Goal: Transaction & Acquisition: Book appointment/travel/reservation

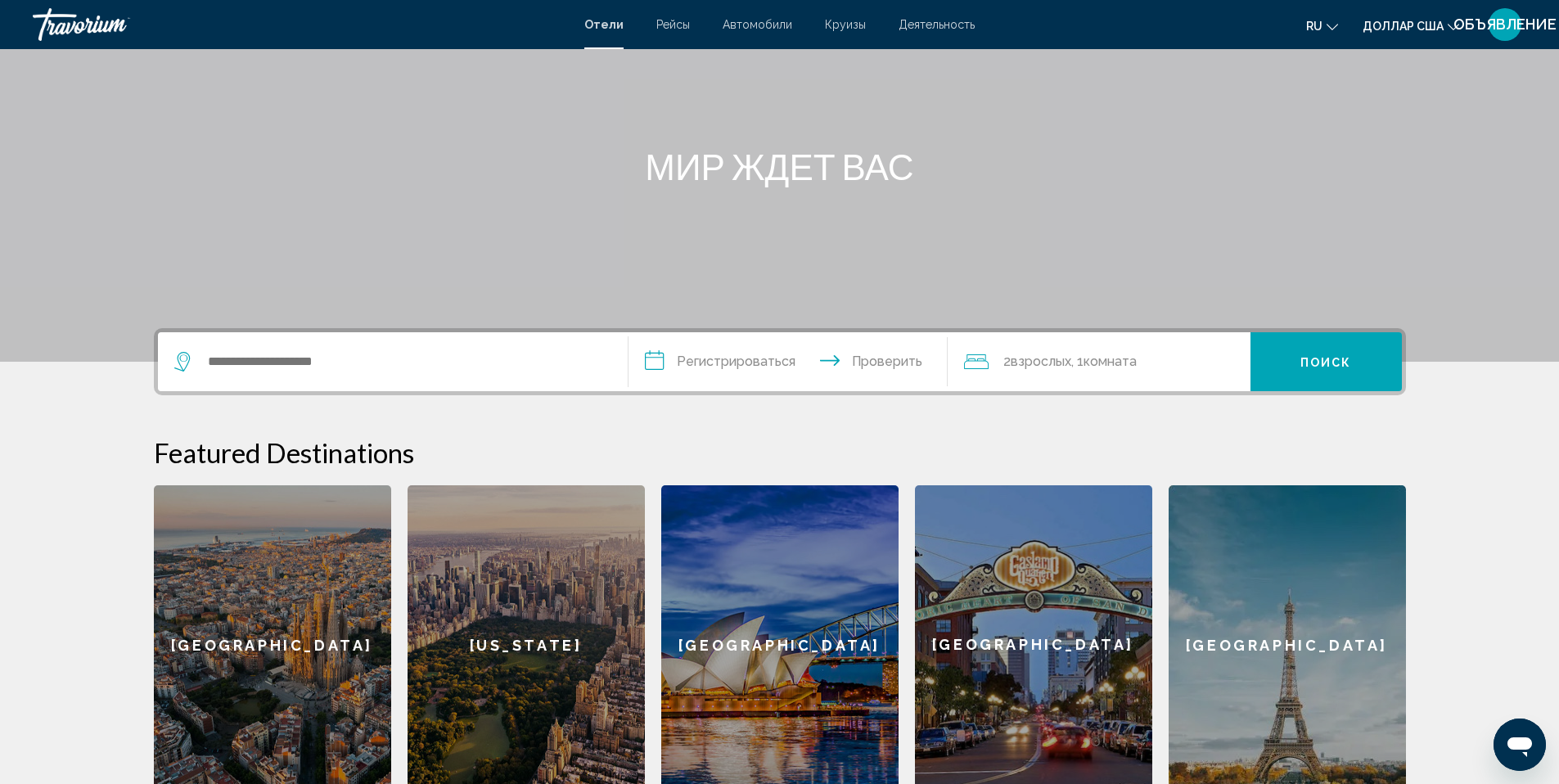
scroll to position [305, 0]
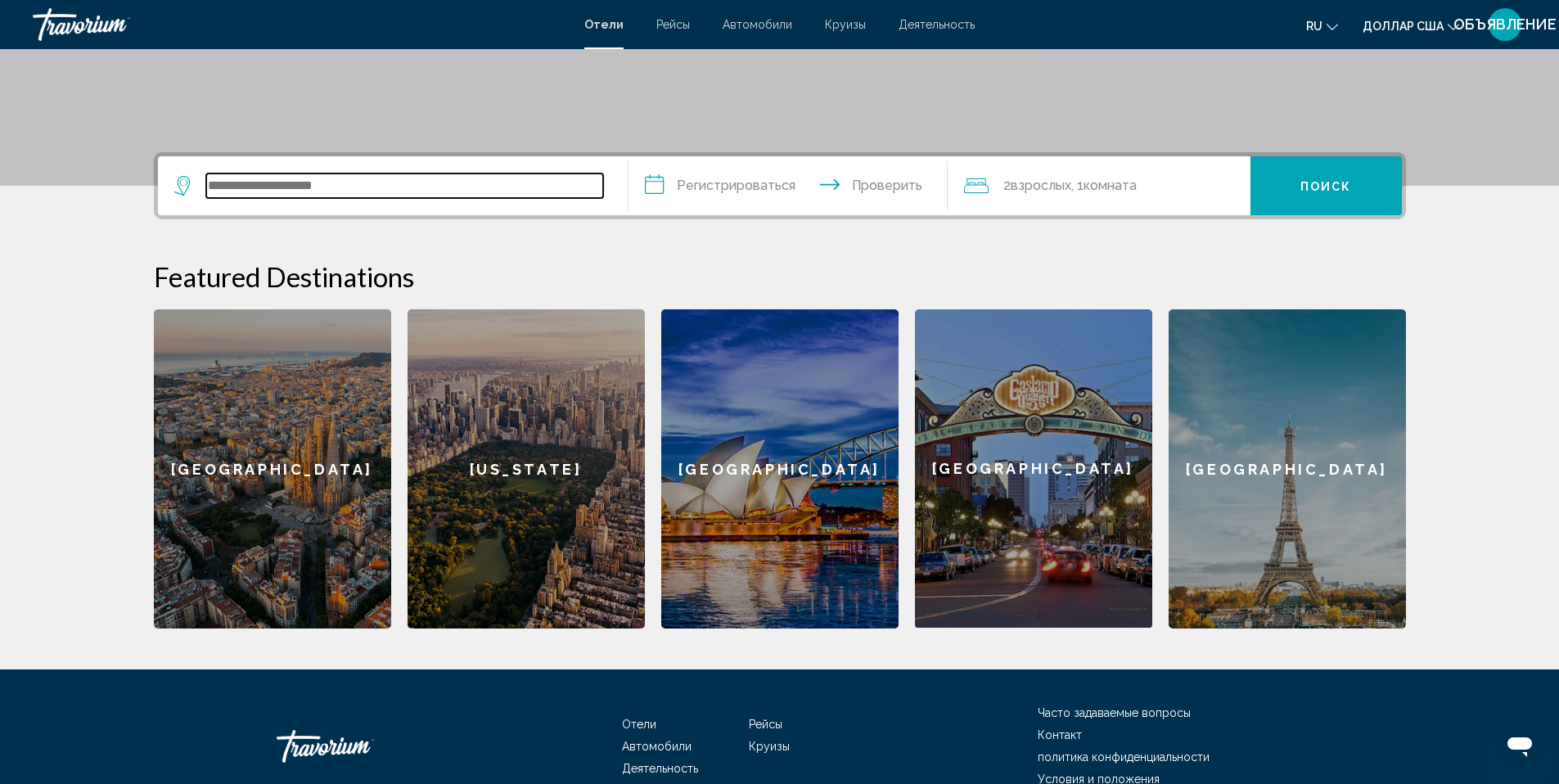
click at [303, 194] on input "Виджет поиска" at bounding box center [405, 185] width 397 height 25
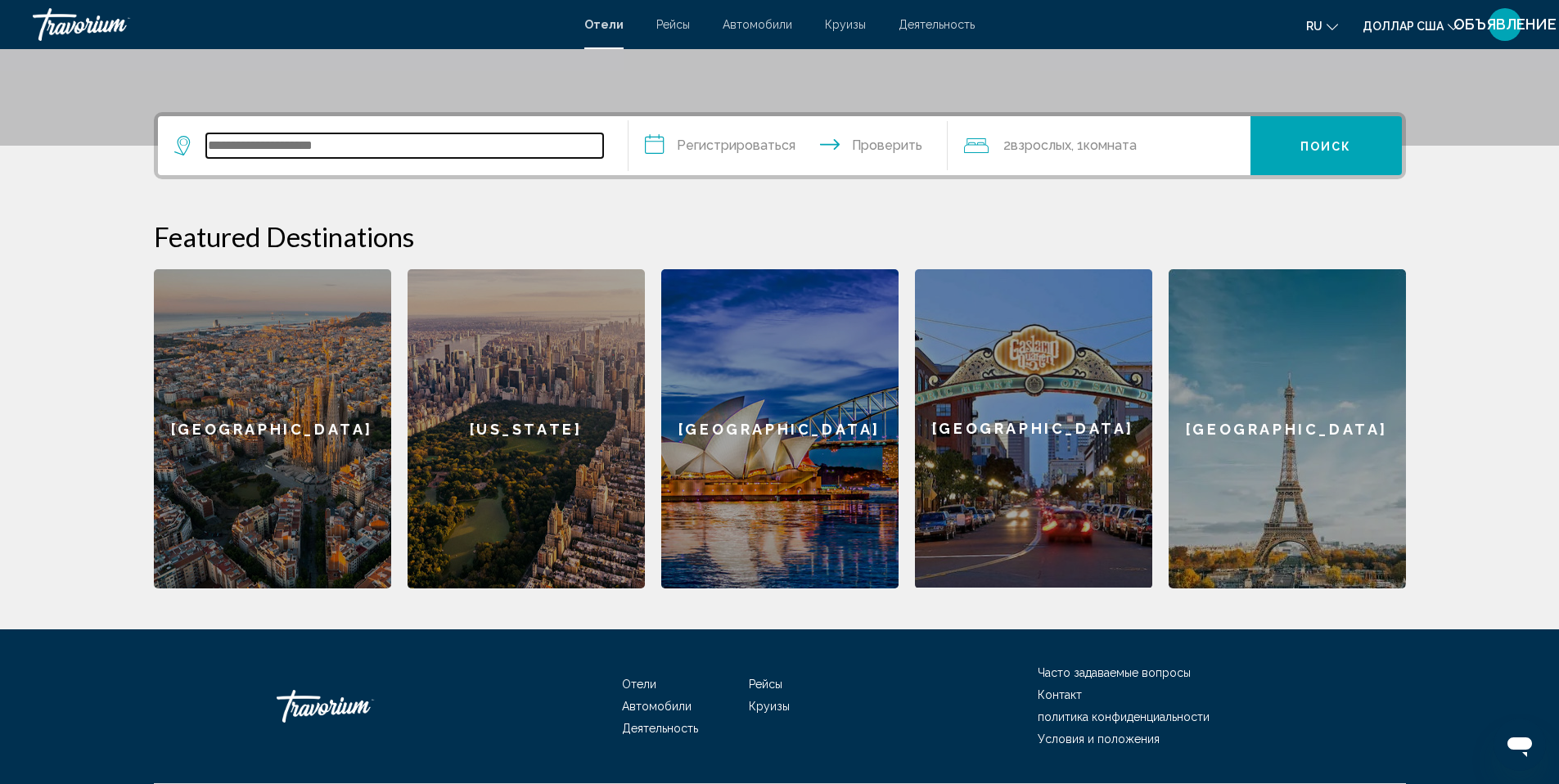
scroll to position [391, 0]
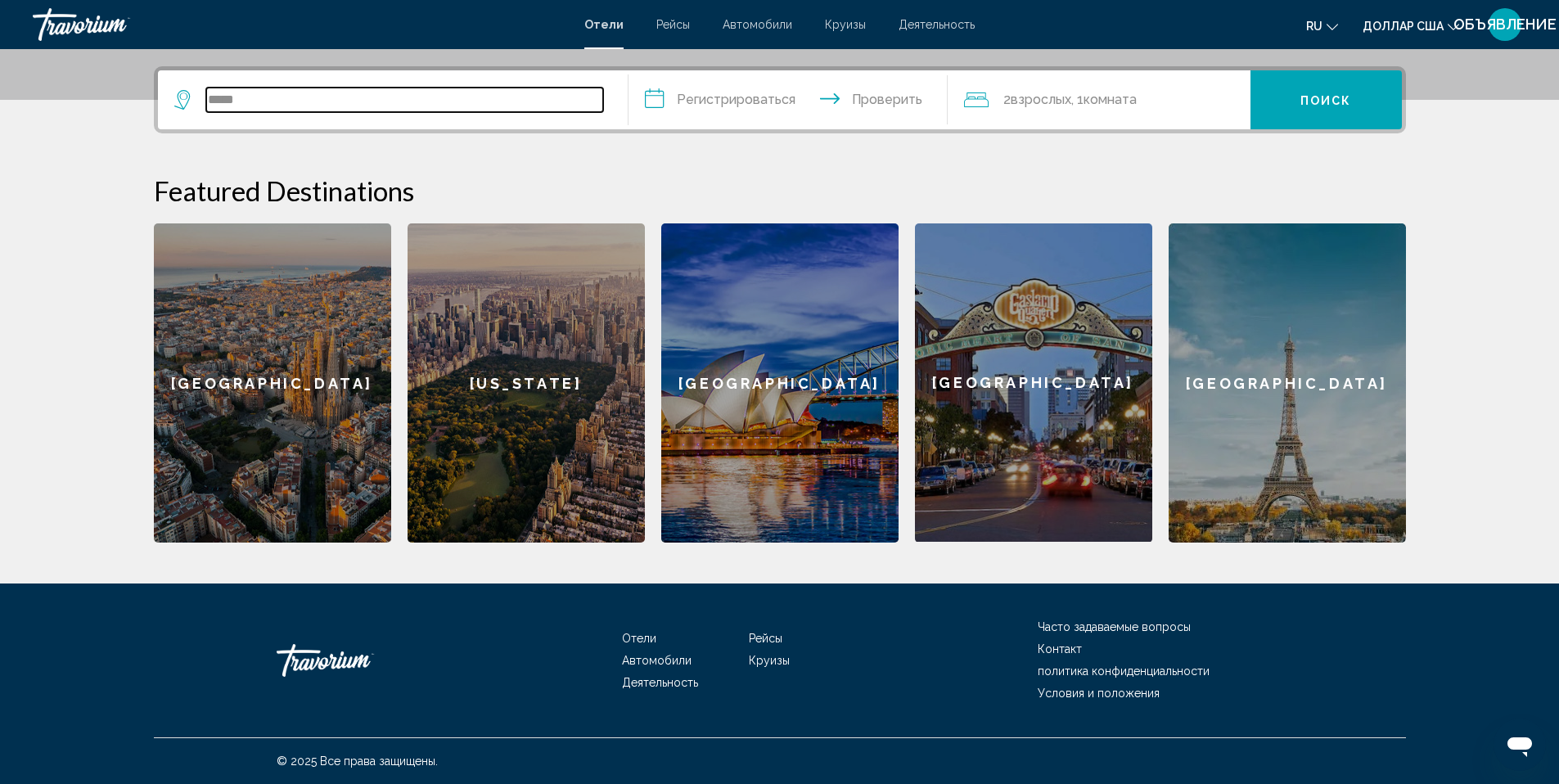
type input "*****"
click at [296, 97] on input "*****" at bounding box center [405, 100] width 397 height 25
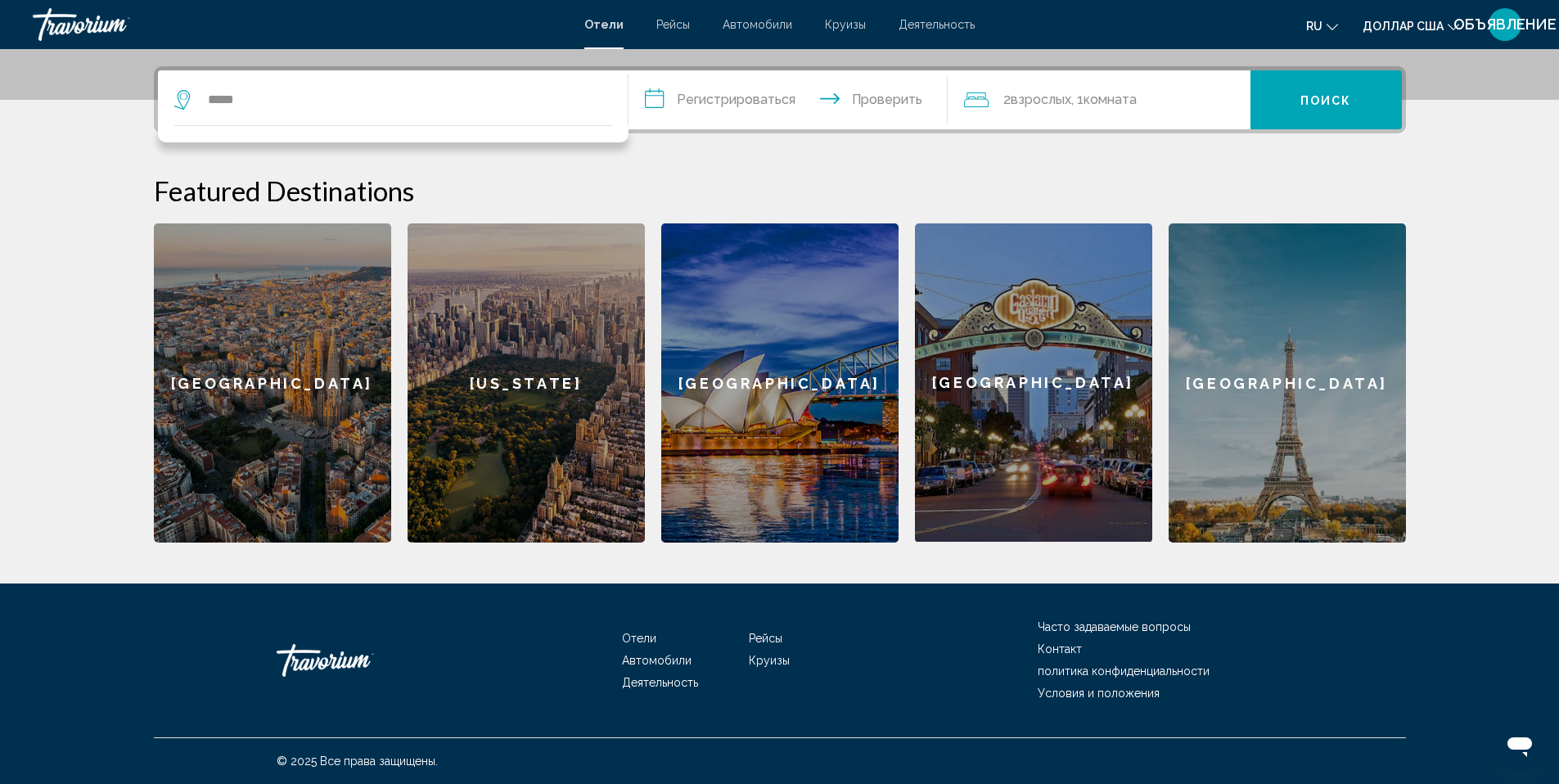
click at [1357, 95] on button "Поиск" at bounding box center [1327, 100] width 151 height 59
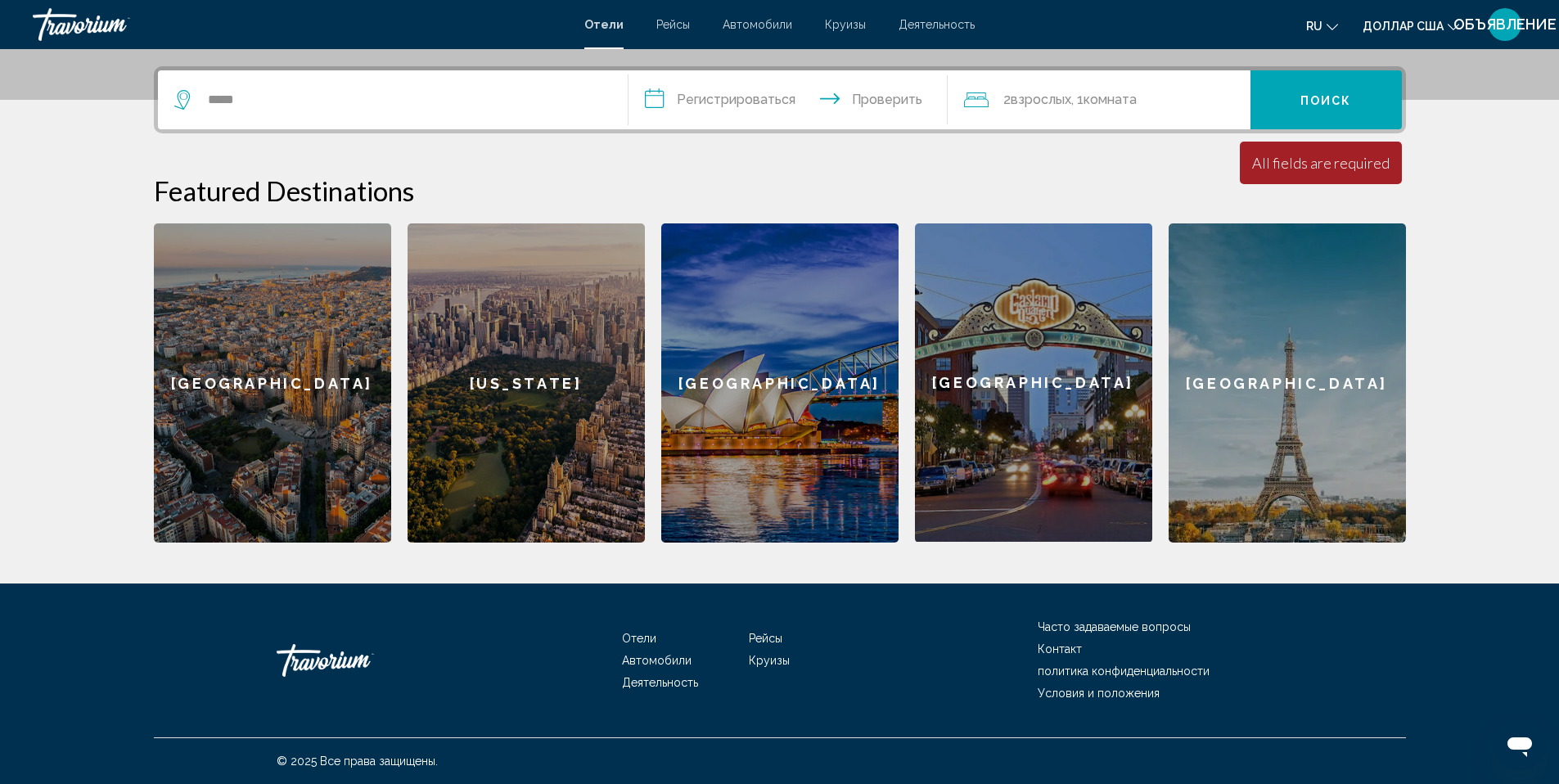
click at [740, 99] on input "**********" at bounding box center [791, 102] width 326 height 64
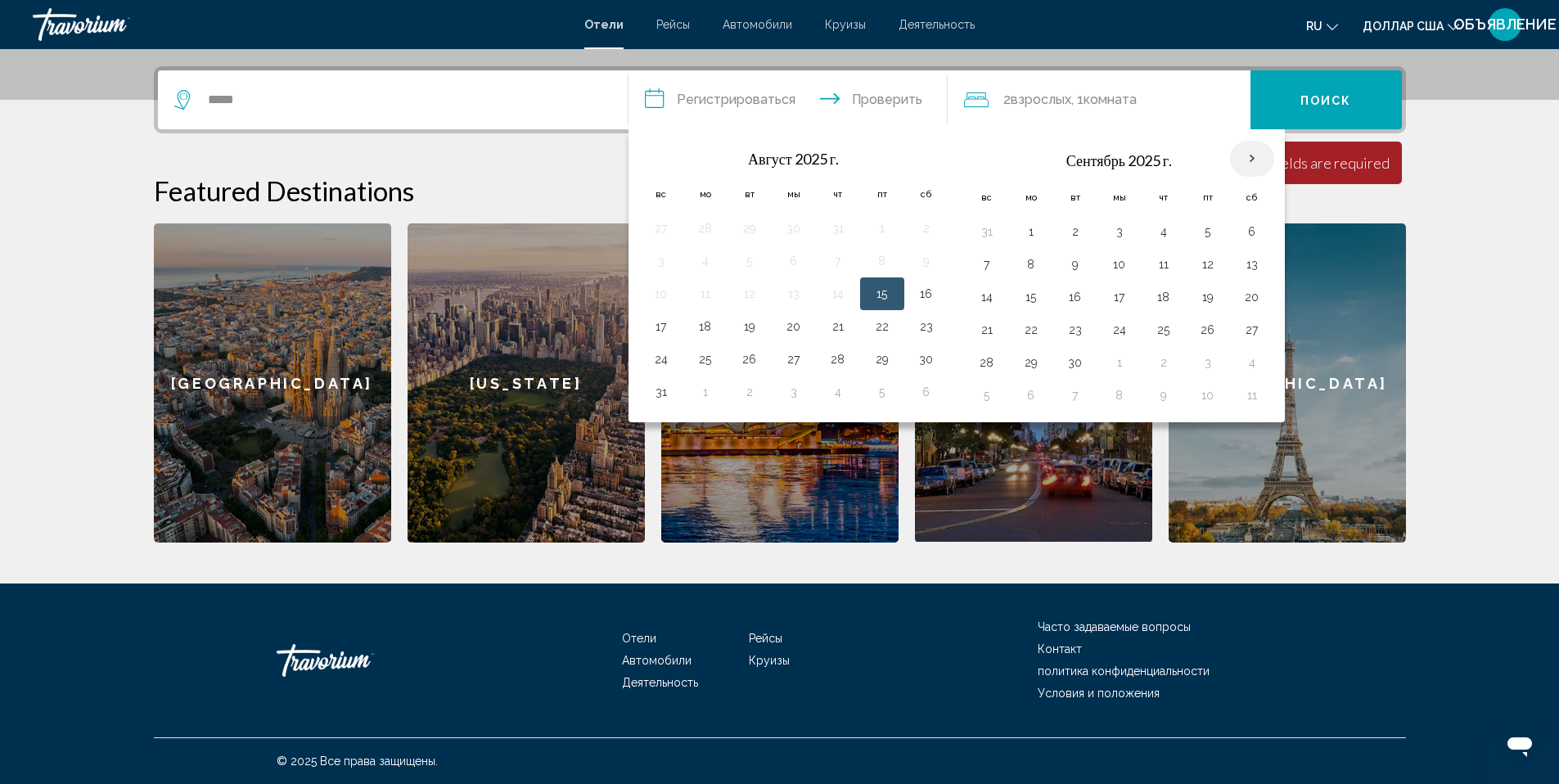
click at [1253, 162] on th "В следующем месяце" at bounding box center [1252, 159] width 44 height 36
click at [1256, 160] on th "В следующем месяце" at bounding box center [1252, 159] width 44 height 36
click at [1256, 159] on th "В следующем месяце" at bounding box center [1252, 159] width 44 height 36
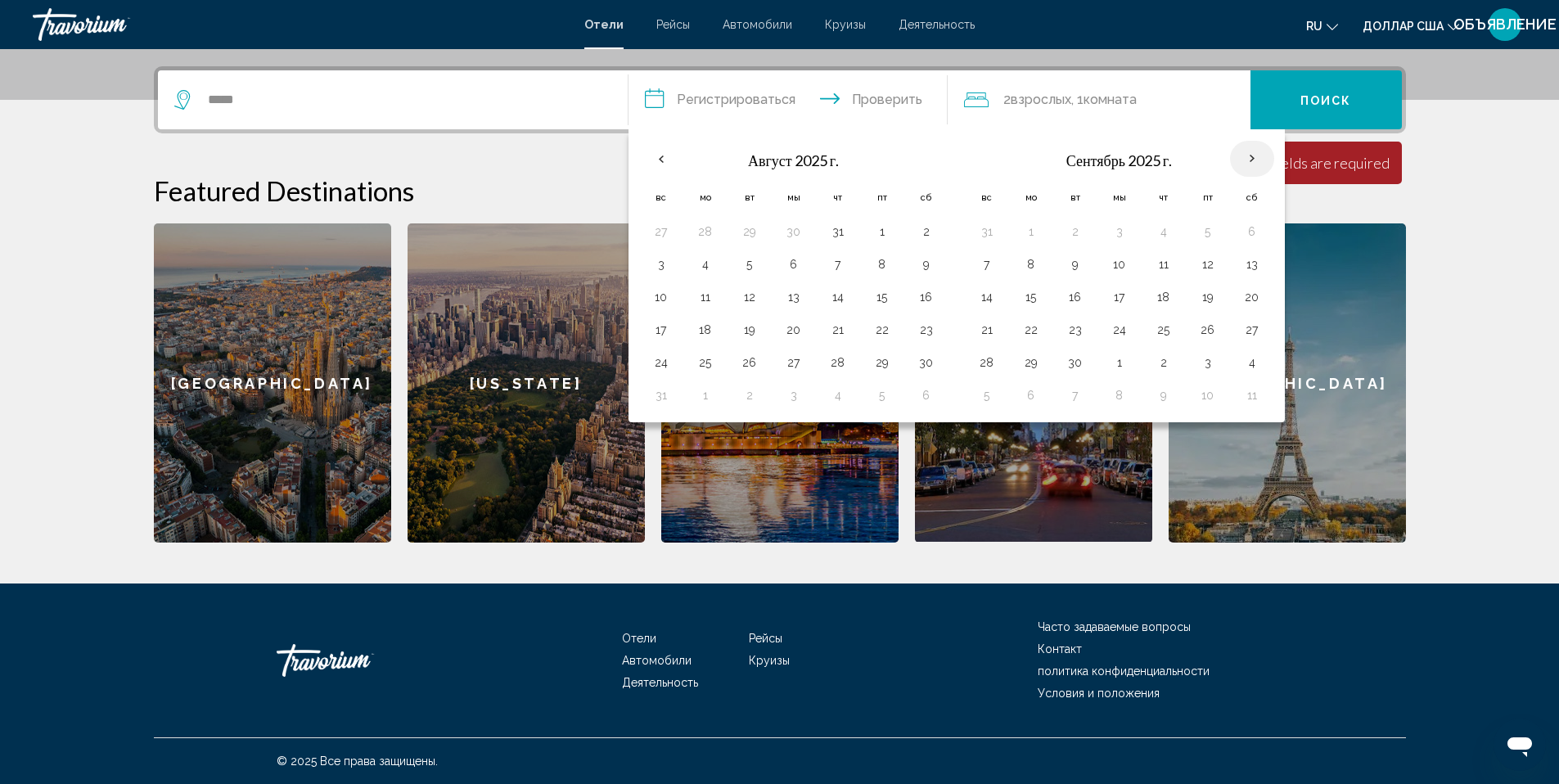
click at [1252, 162] on th "В следующем месяце" at bounding box center [1252, 159] width 44 height 36
click at [1249, 160] on th "В следующем месяце" at bounding box center [1252, 159] width 44 height 36
click at [1246, 161] on th "В следующем месяце" at bounding box center [1252, 159] width 44 height 36
click at [1252, 154] on th "В следующем месяце" at bounding box center [1252, 159] width 44 height 36
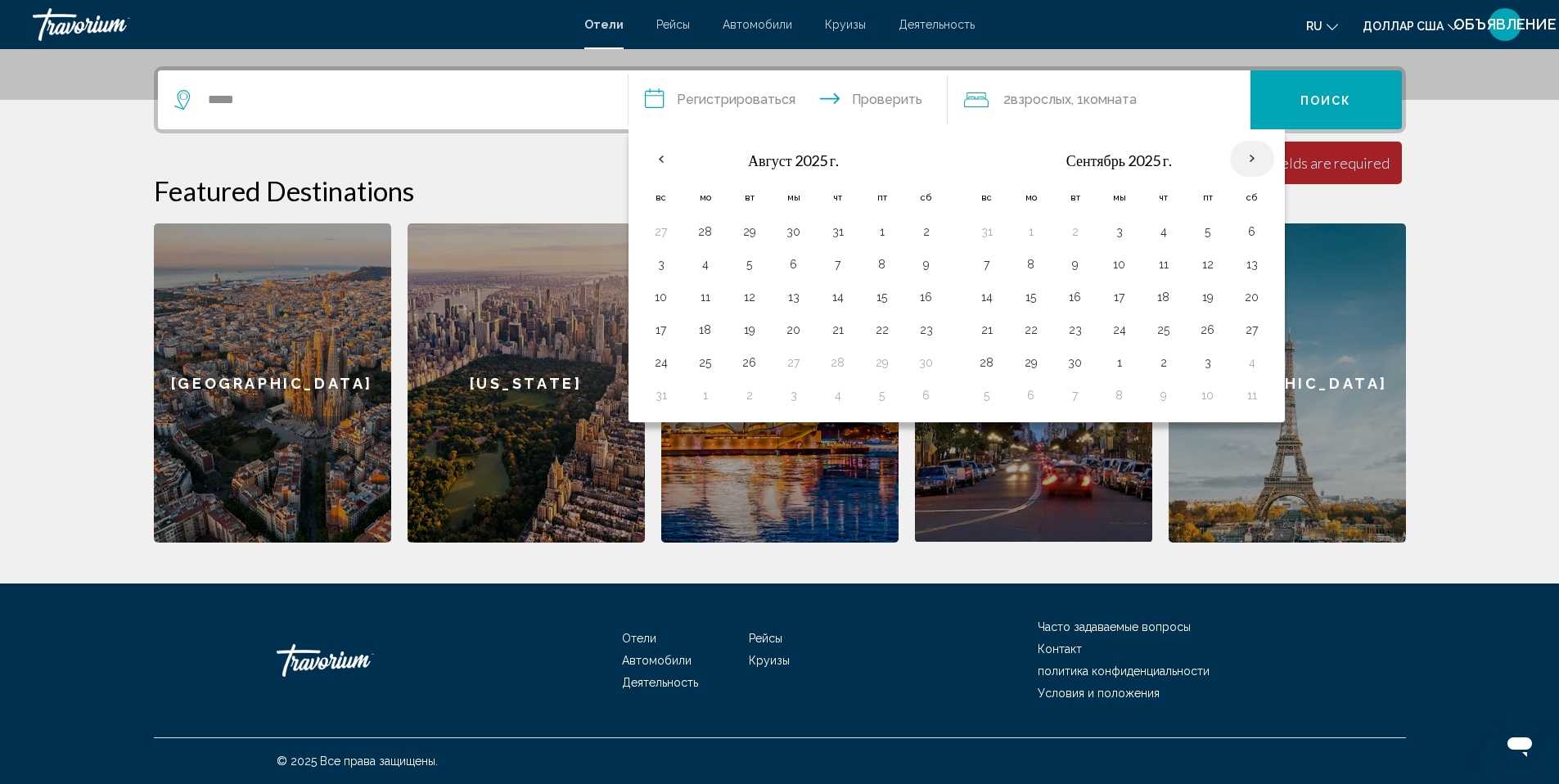
click at [1254, 156] on th "В следующем месяце" at bounding box center [1252, 159] width 44 height 36
click at [1255, 155] on th "В следующем месяце" at bounding box center [1252, 159] width 44 height 36
click at [1254, 155] on th "В следующем месяце" at bounding box center [1252, 159] width 44 height 36
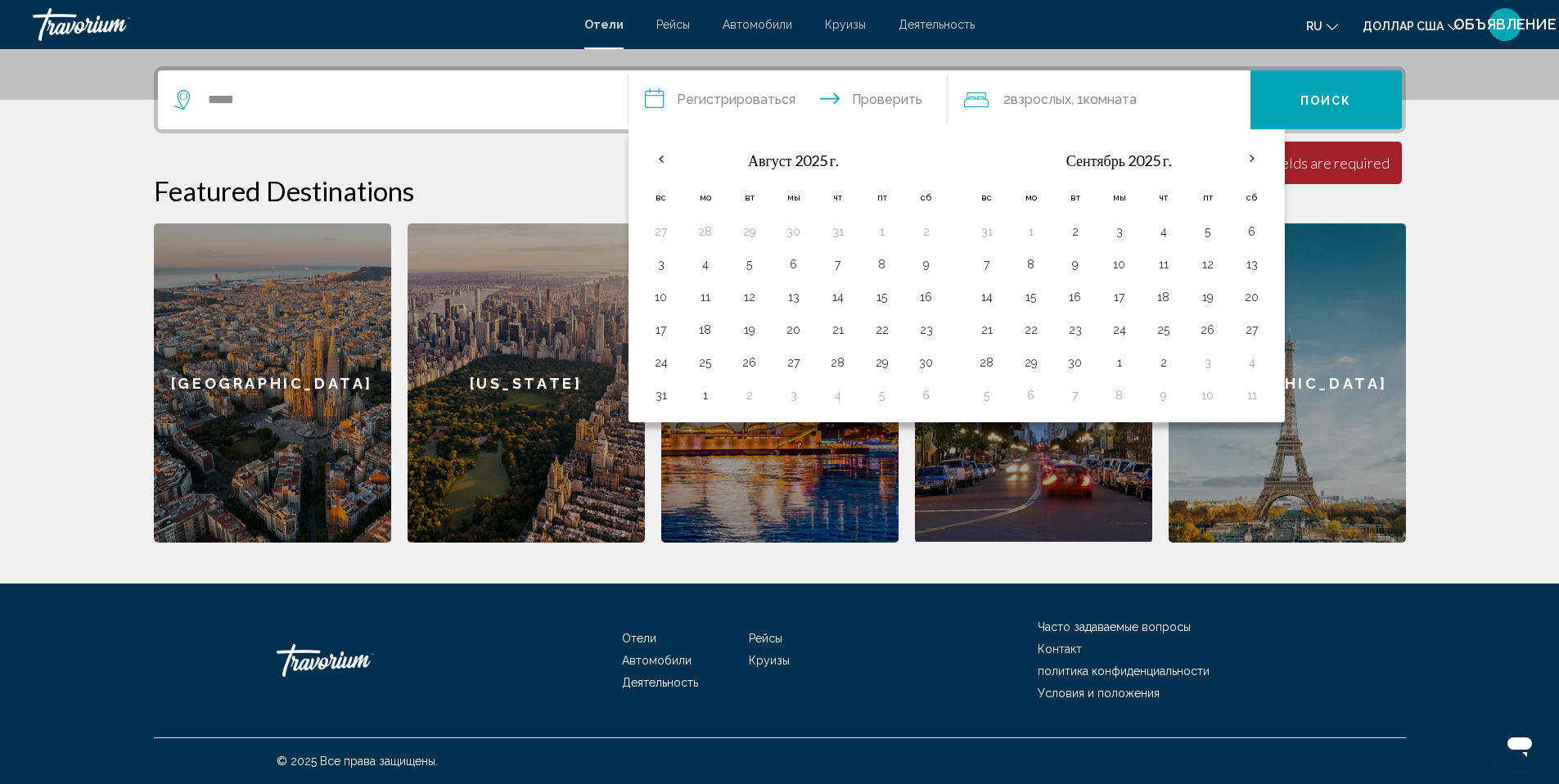
drag, startPoint x: 1211, startPoint y: 163, endPoint x: 939, endPoint y: 169, distance: 272.1
click at [939, 169] on div "**********" at bounding box center [956, 275] width 656 height 293
click at [1255, 160] on th "В следующем месяце" at bounding box center [1252, 159] width 44 height 36
click at [1254, 159] on th "В следующем месяце" at bounding box center [1252, 159] width 44 height 36
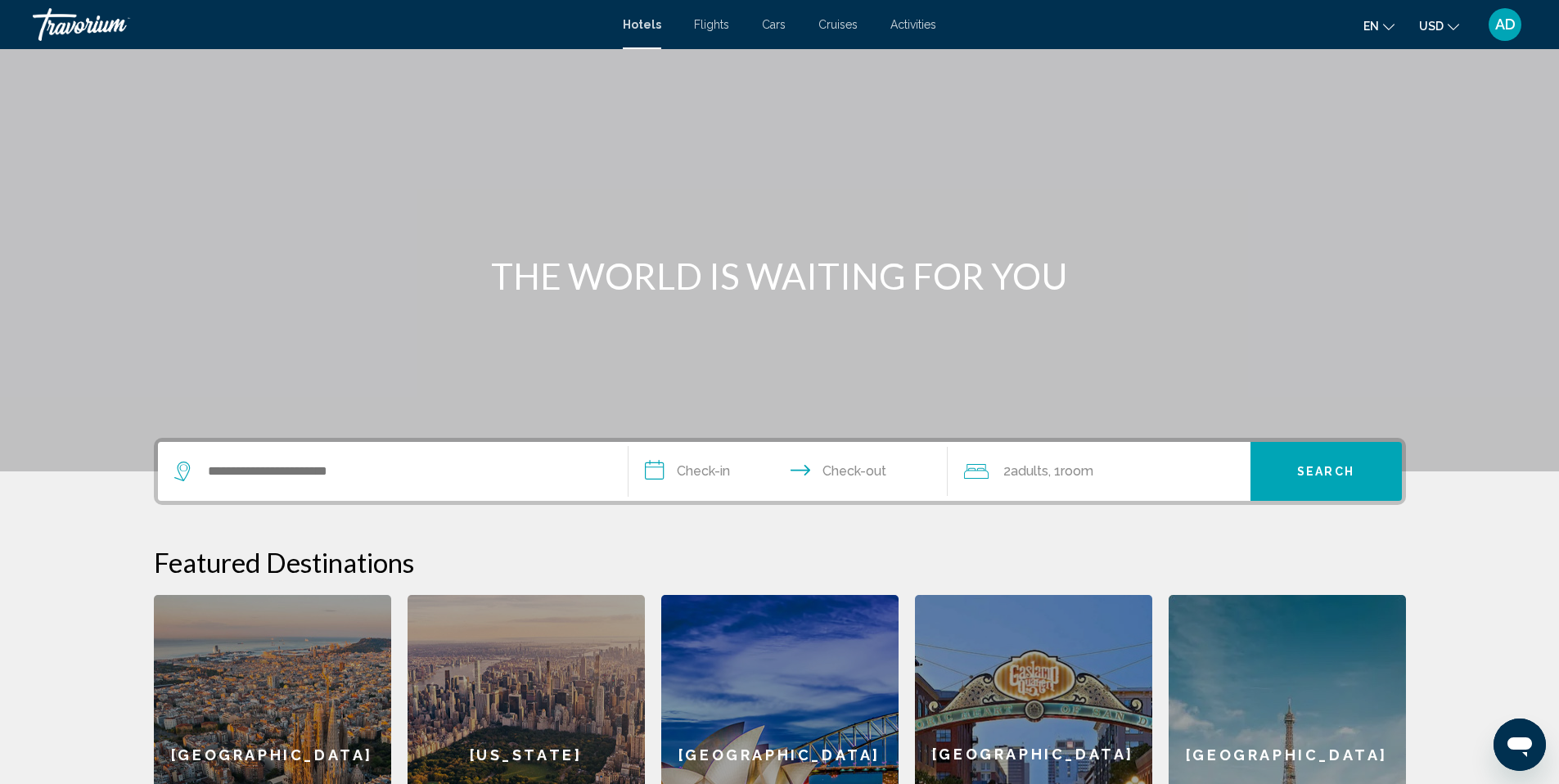
scroll to position [141, 0]
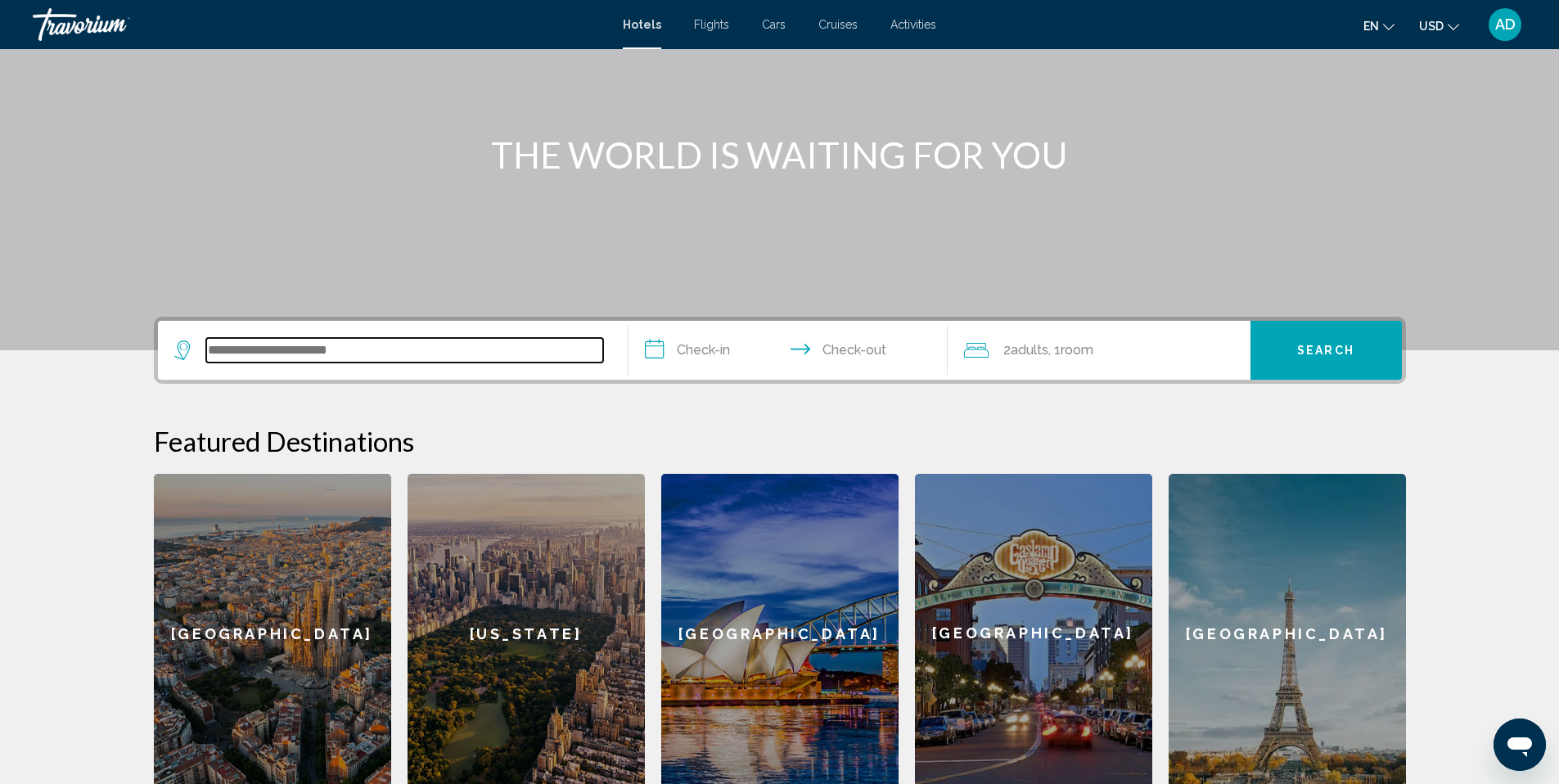
click at [298, 355] on input "Search widget" at bounding box center [405, 350] width 397 height 25
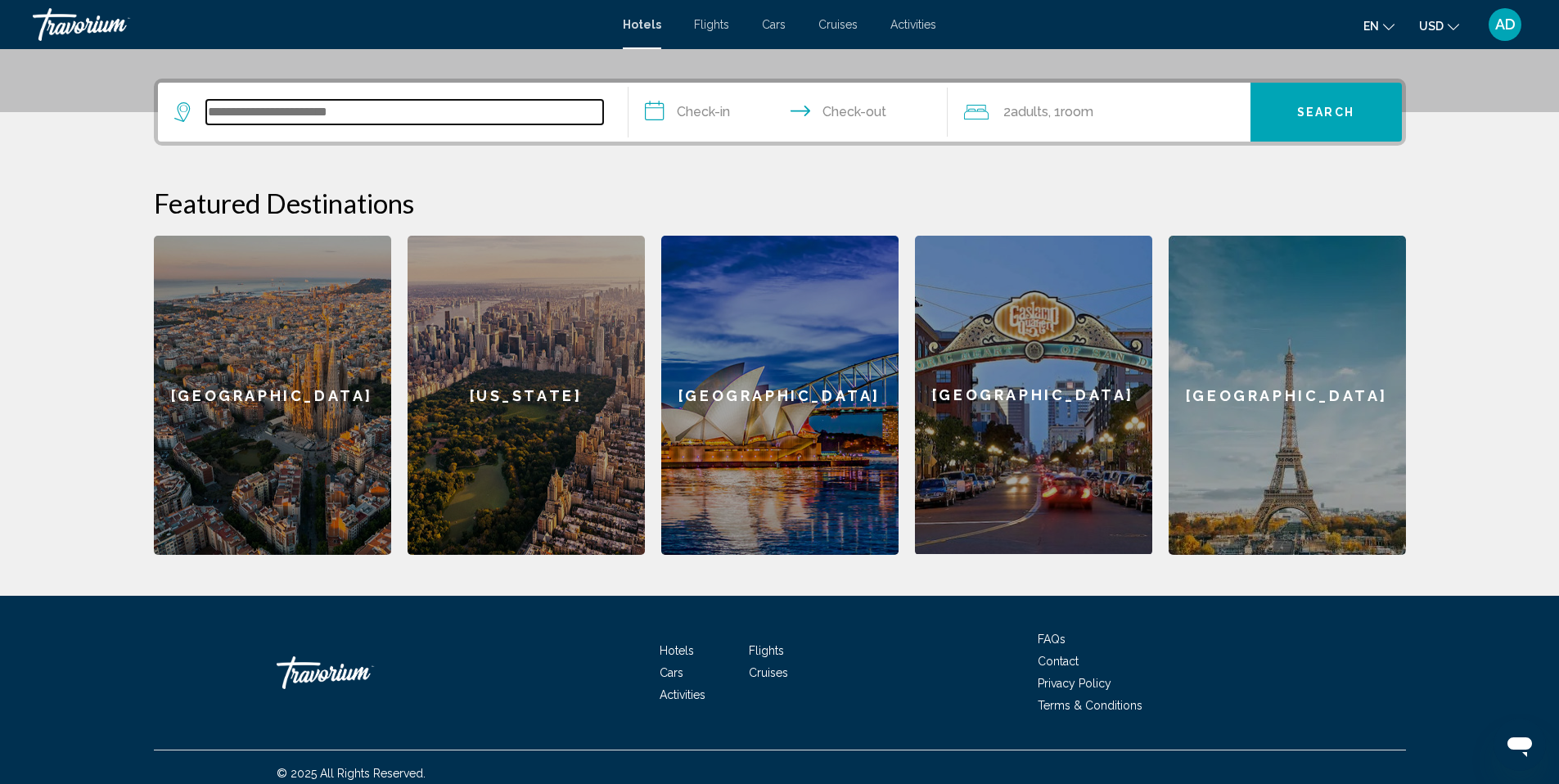
scroll to position [391, 0]
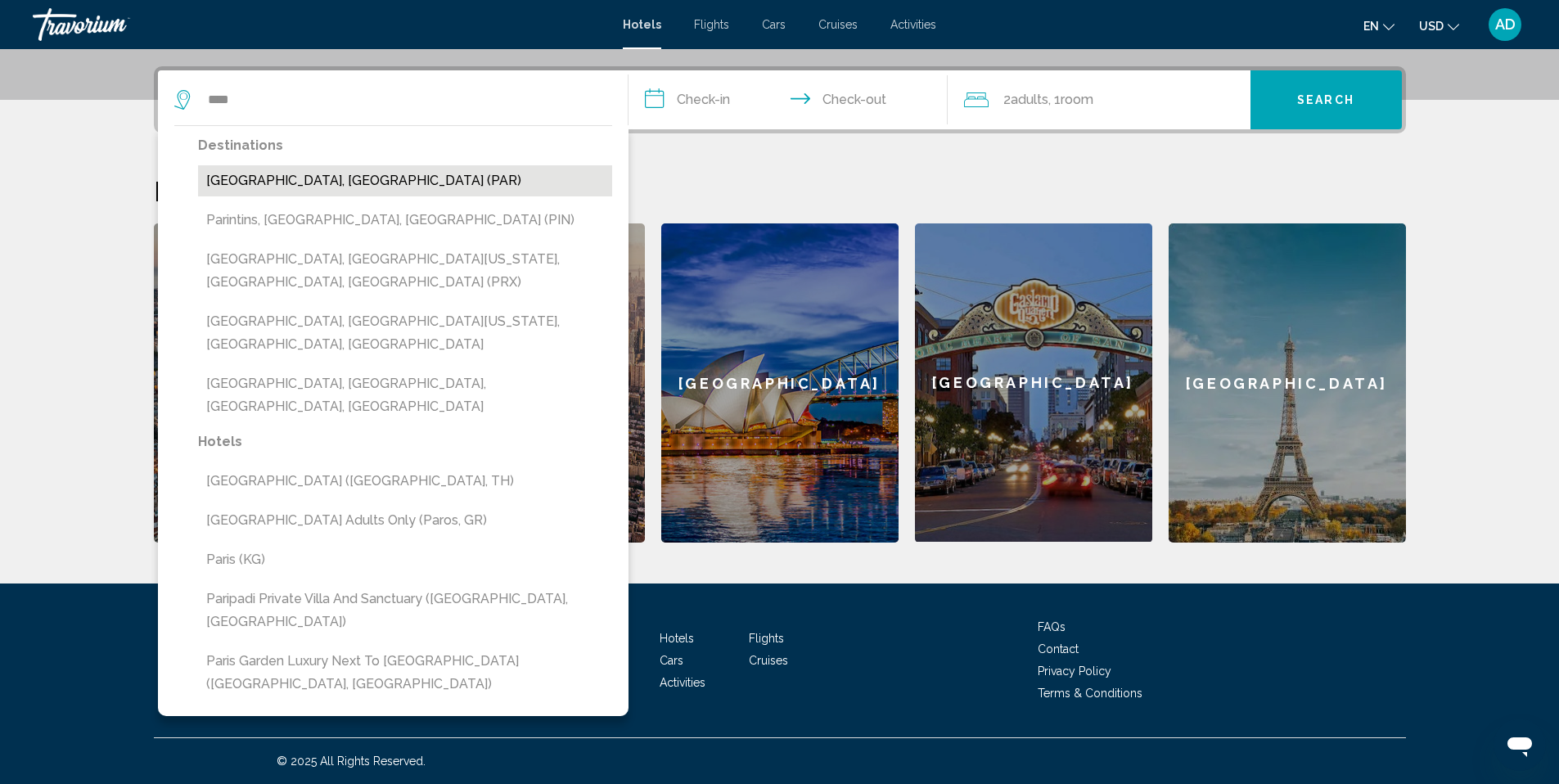
click at [284, 176] on button "[GEOGRAPHIC_DATA], [GEOGRAPHIC_DATA] (PAR)" at bounding box center [405, 181] width 414 height 32
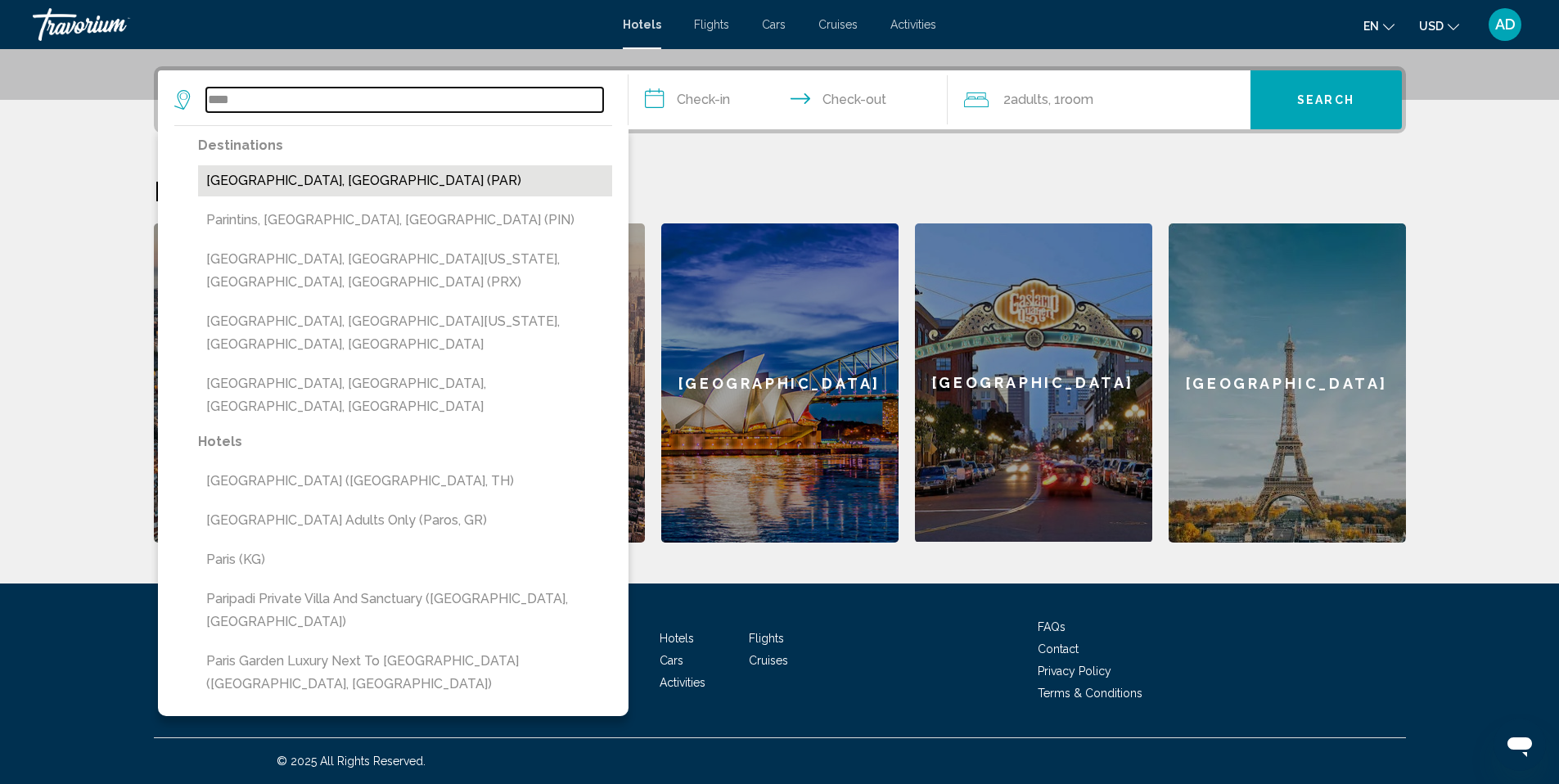
type input "**********"
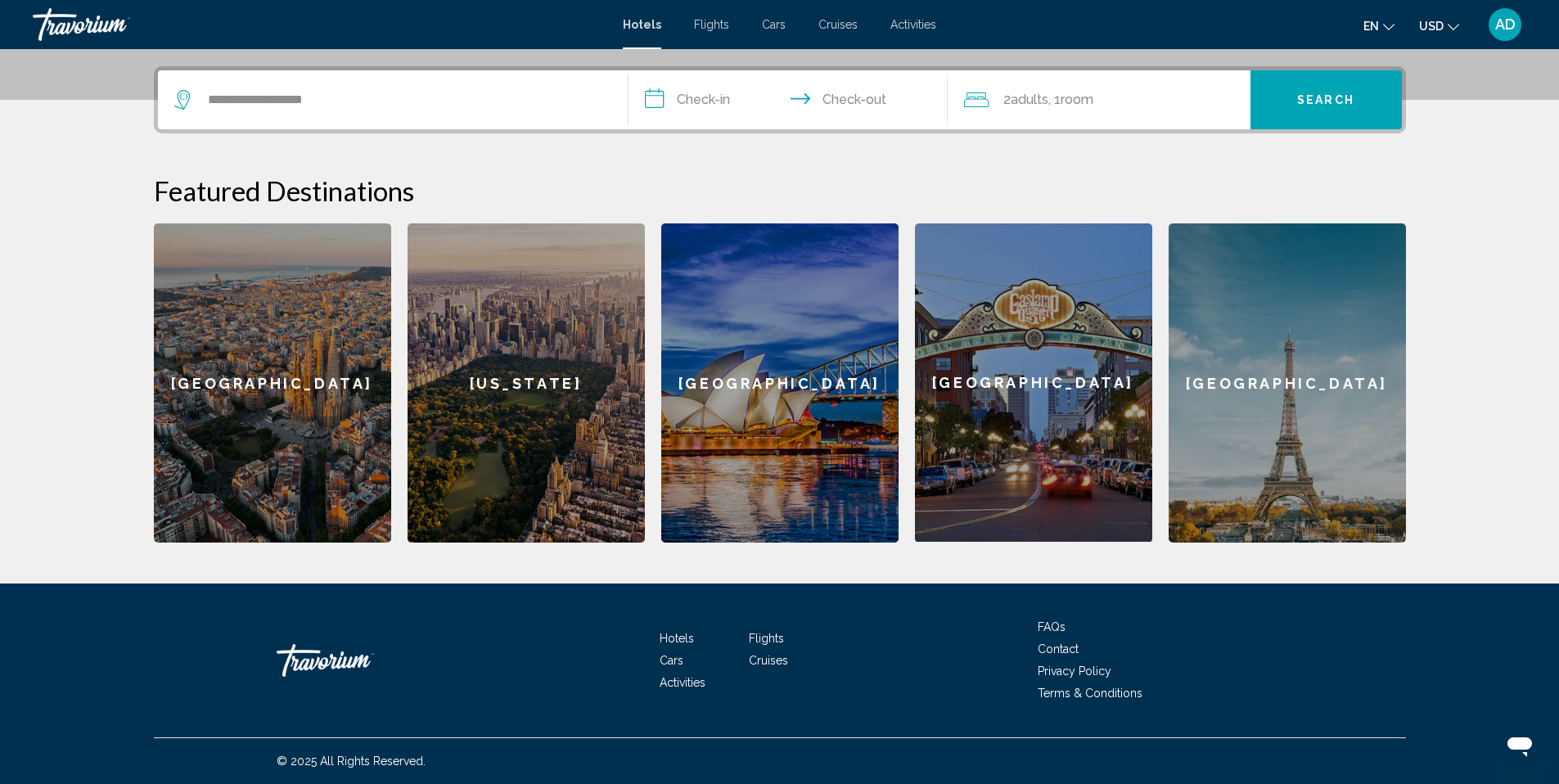
click at [709, 99] on input "**********" at bounding box center [791, 102] width 326 height 64
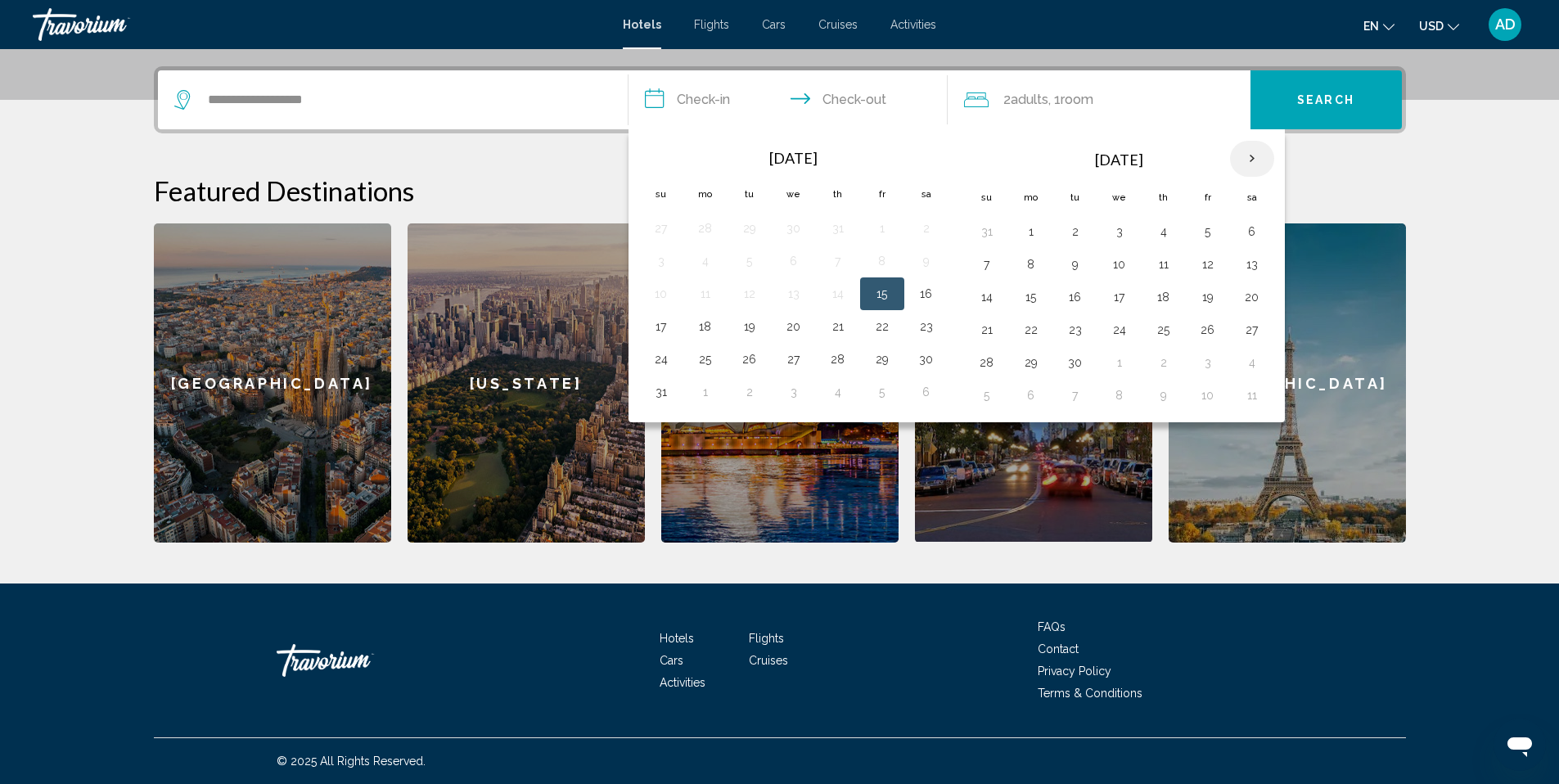
click at [1256, 162] on th "Next month" at bounding box center [1252, 159] width 44 height 36
click at [1257, 162] on th "Next month" at bounding box center [1252, 159] width 44 height 36
click at [881, 362] on button "28" at bounding box center [882, 362] width 26 height 23
click at [664, 399] on button "30" at bounding box center [661, 395] width 26 height 23
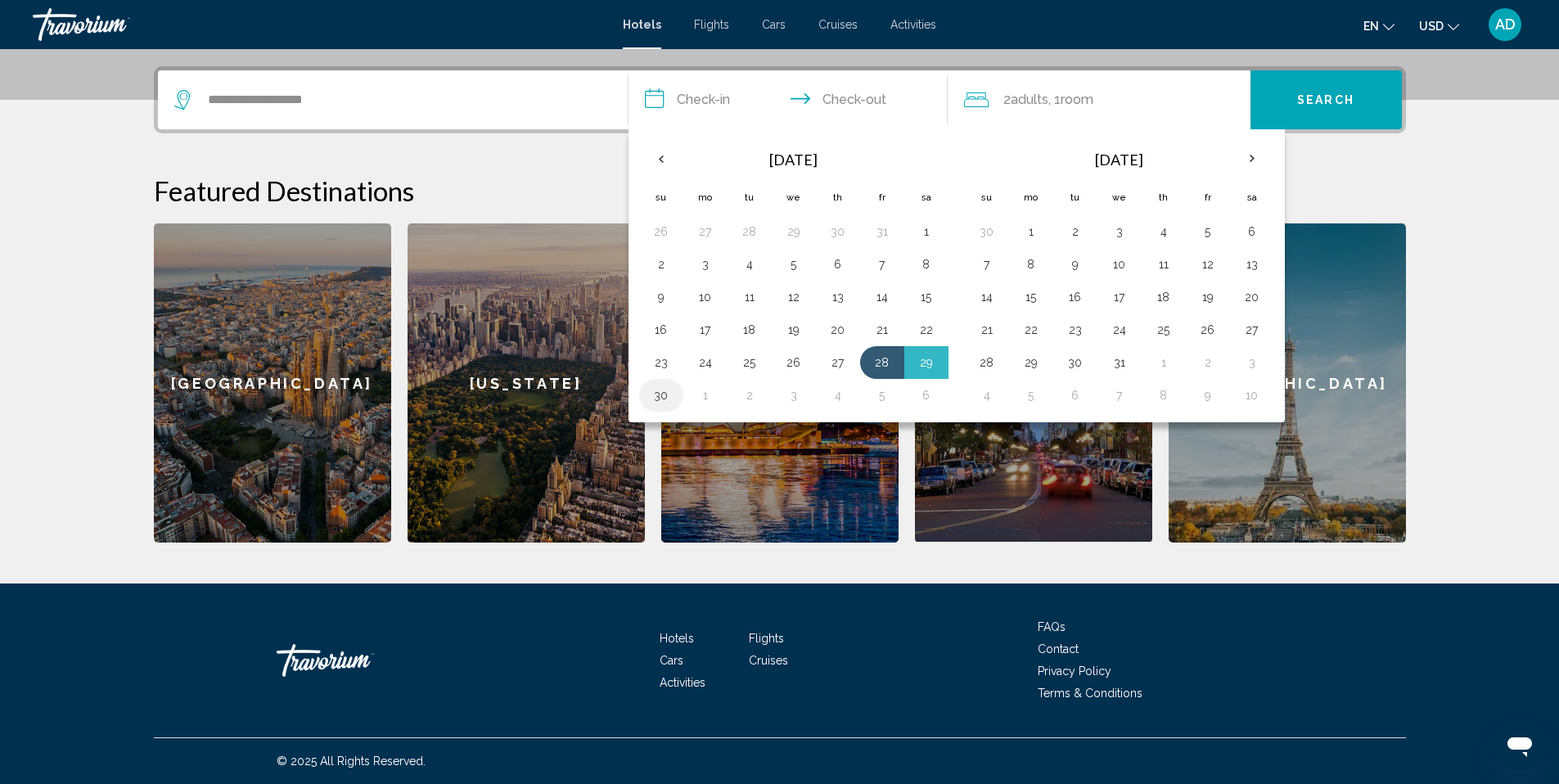
type input "**********"
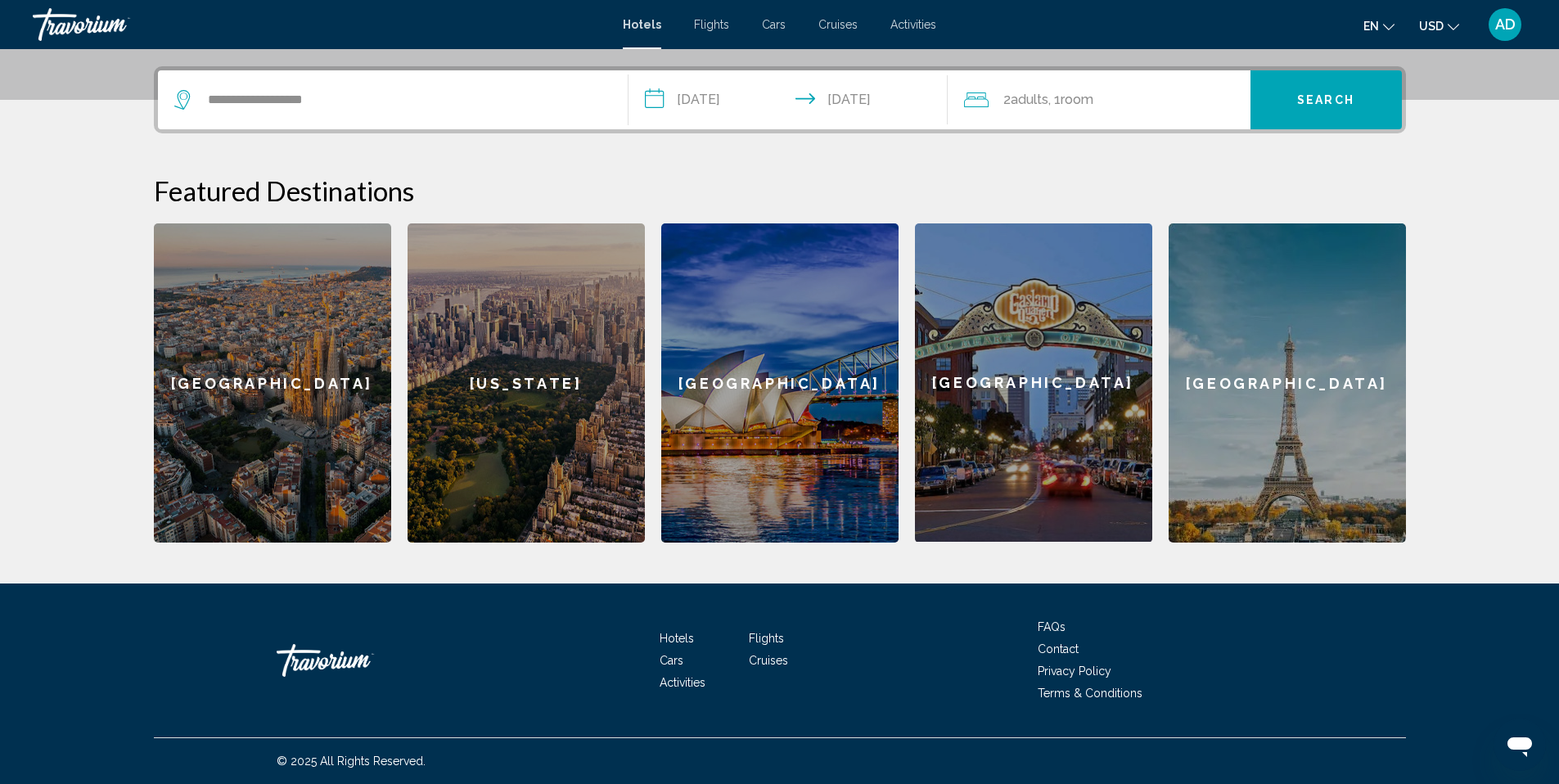
click at [1334, 96] on span "Search" at bounding box center [1326, 100] width 57 height 13
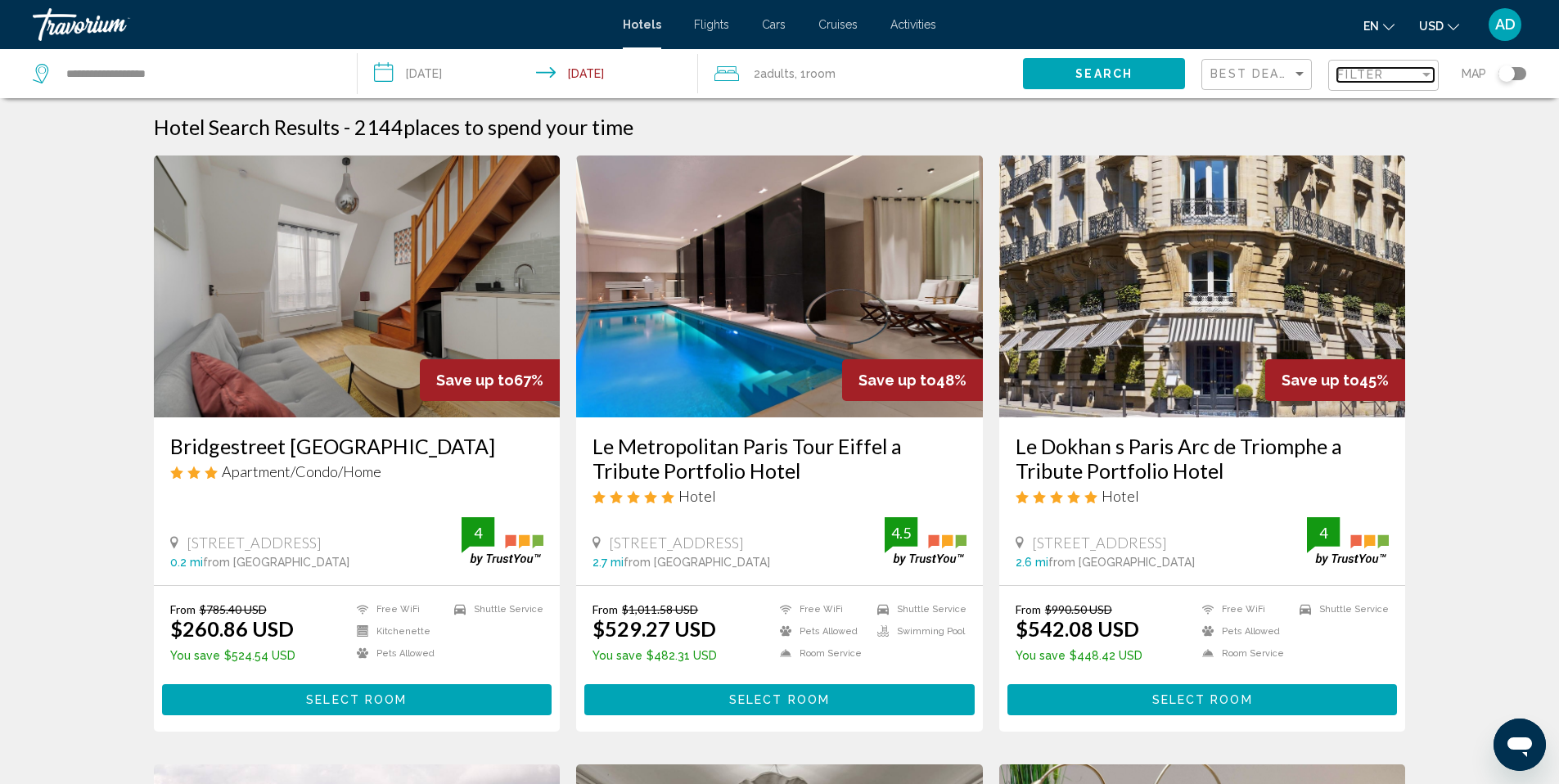
click at [1359, 78] on span "Filter" at bounding box center [1360, 75] width 47 height 13
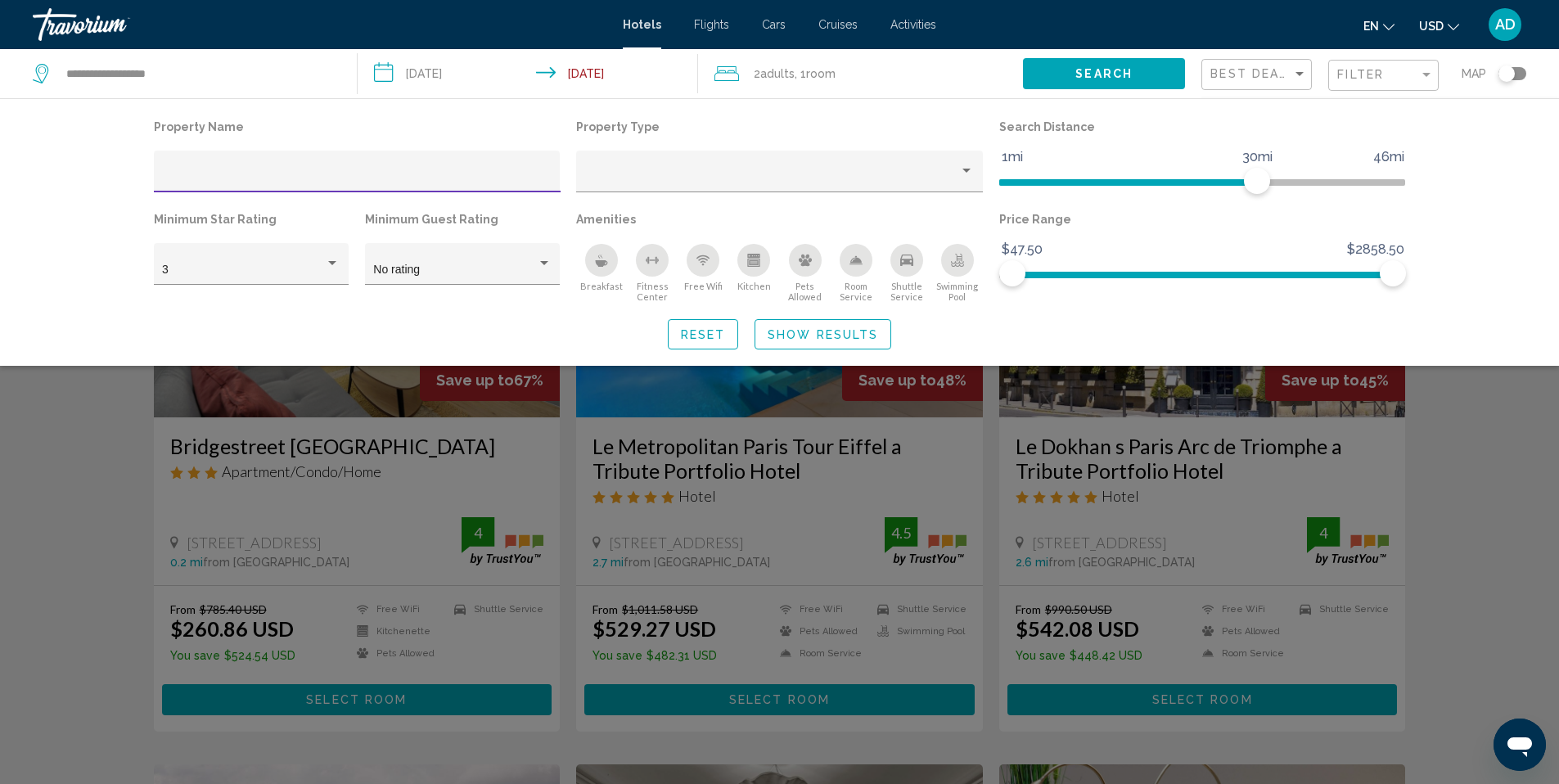
click at [1505, 477] on div "Search widget" at bounding box center [780, 514] width 1559 height 538
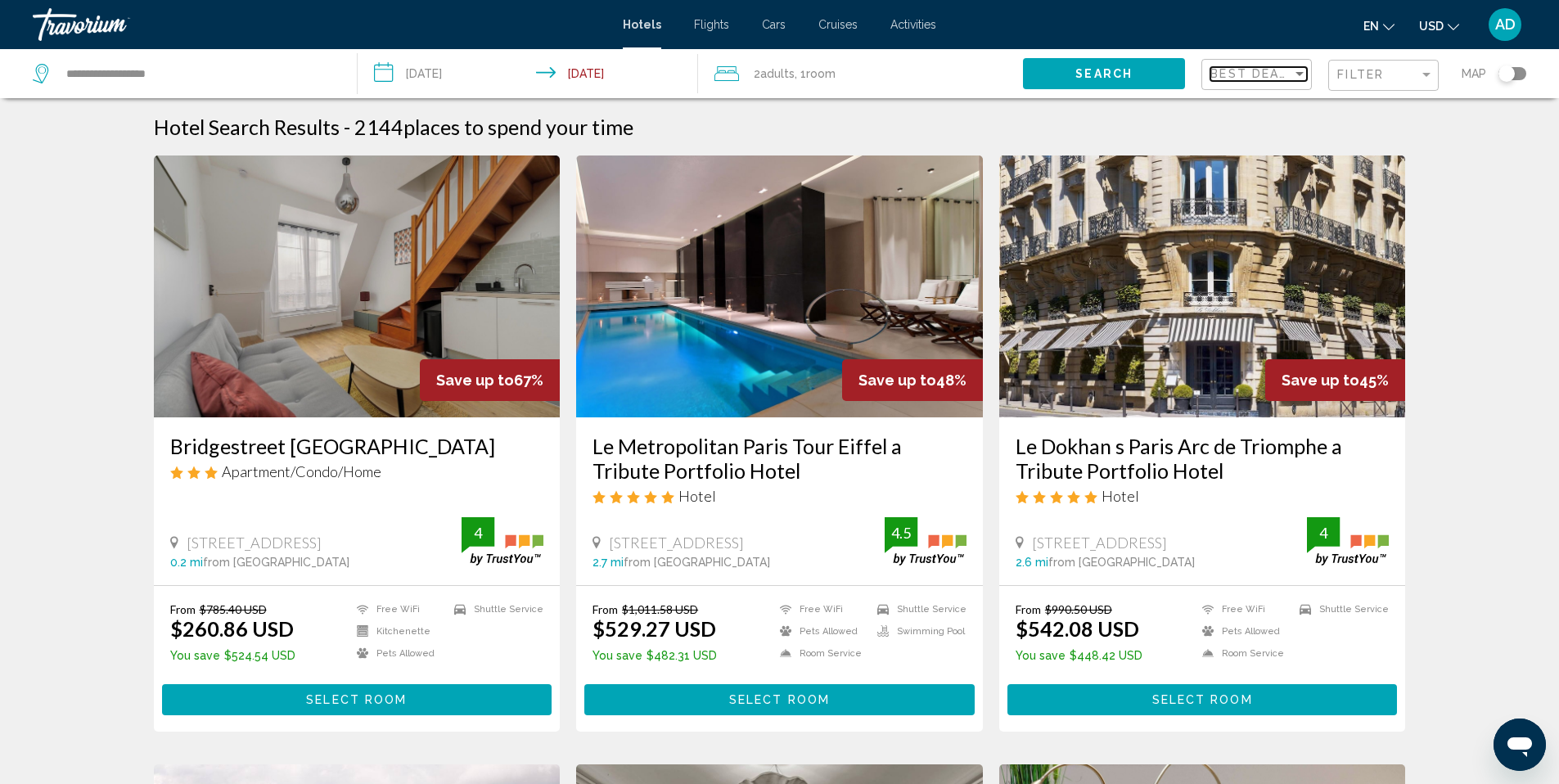
click at [1305, 73] on div "Sort by" at bounding box center [1299, 74] width 14 height 13
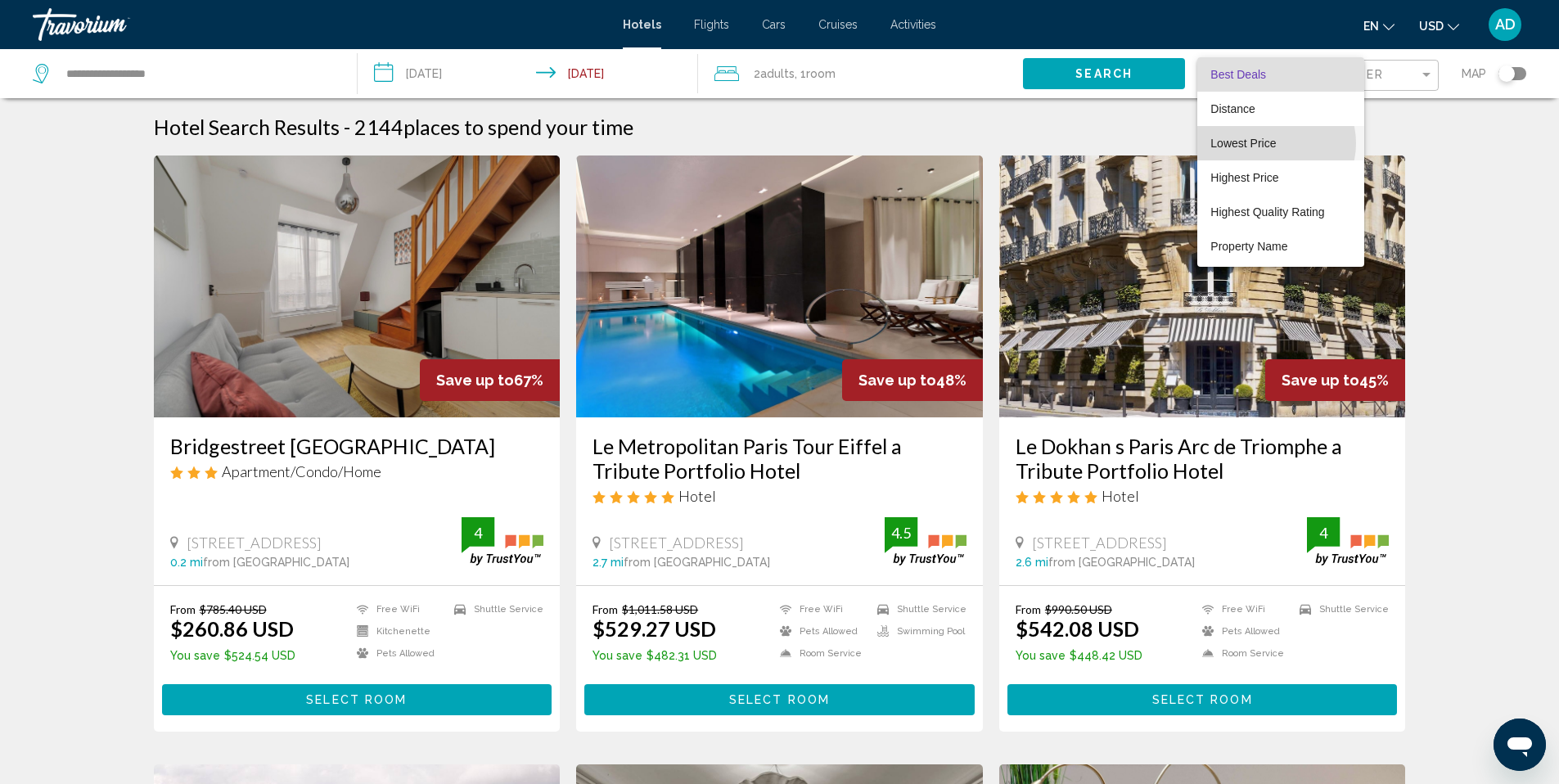
click at [1274, 143] on span "Lowest Price" at bounding box center [1281, 143] width 140 height 34
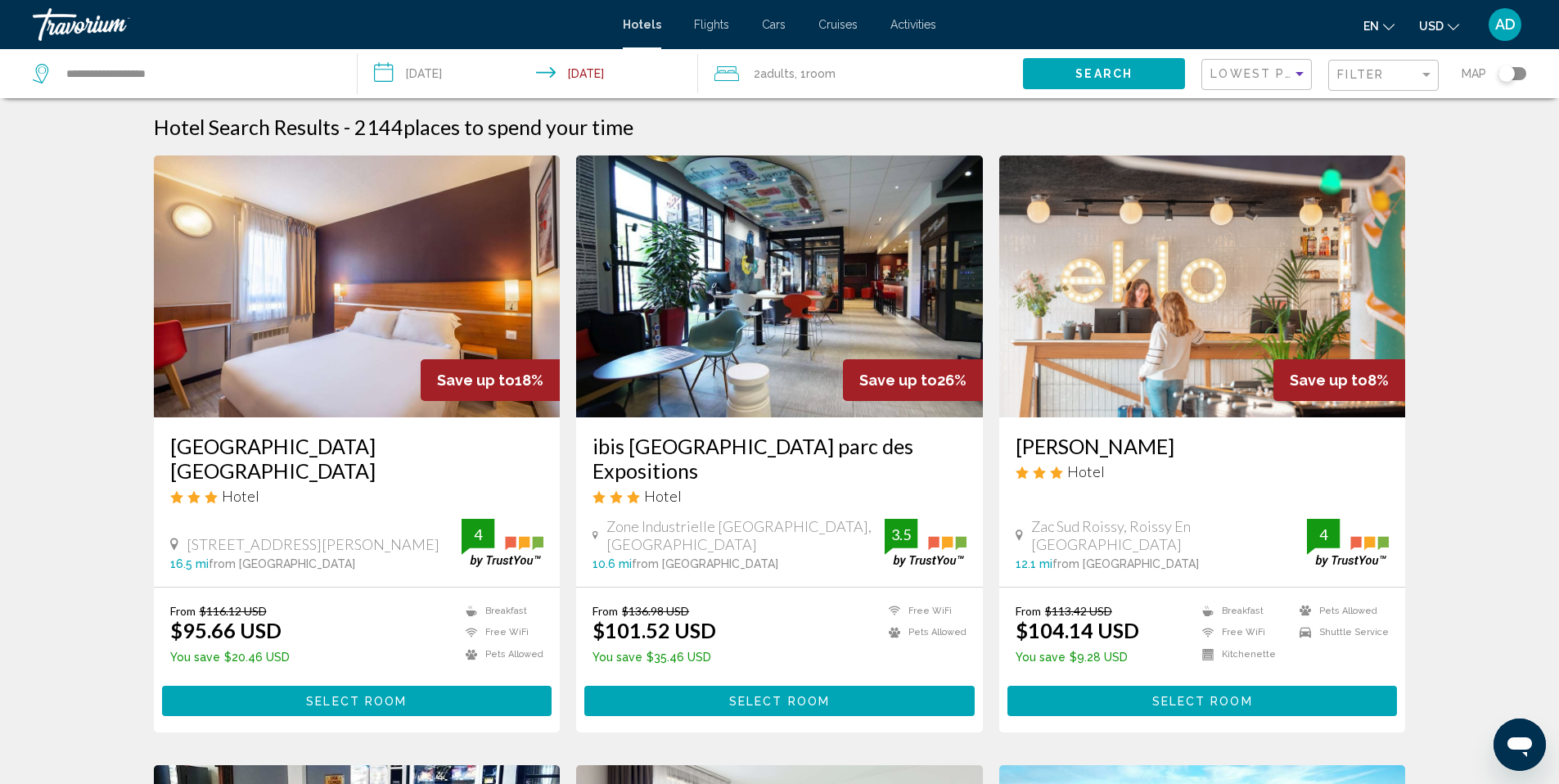
click at [384, 695] on span "Select Room" at bounding box center [356, 702] width 100 height 13
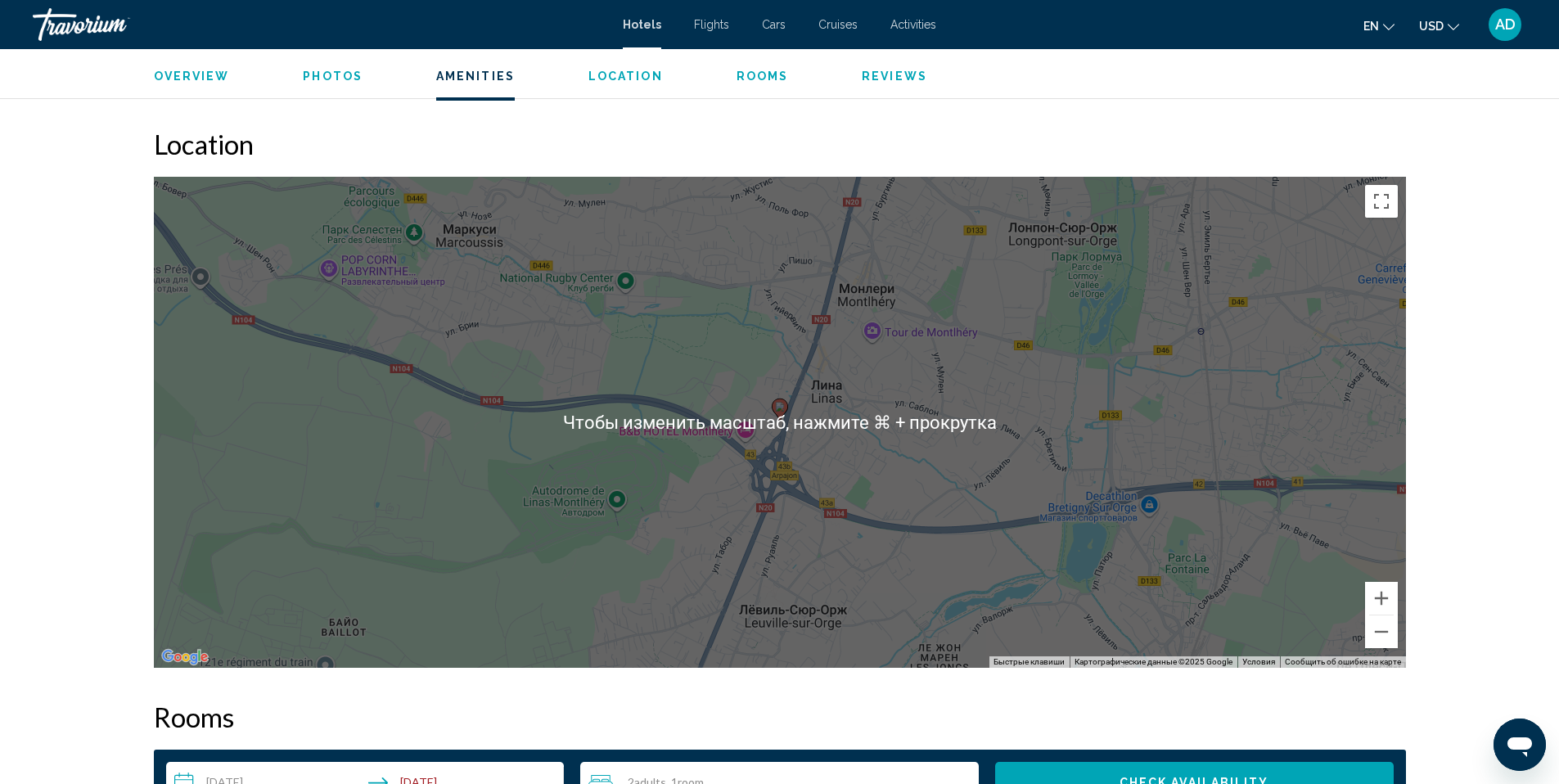
scroll to position [1434, 0]
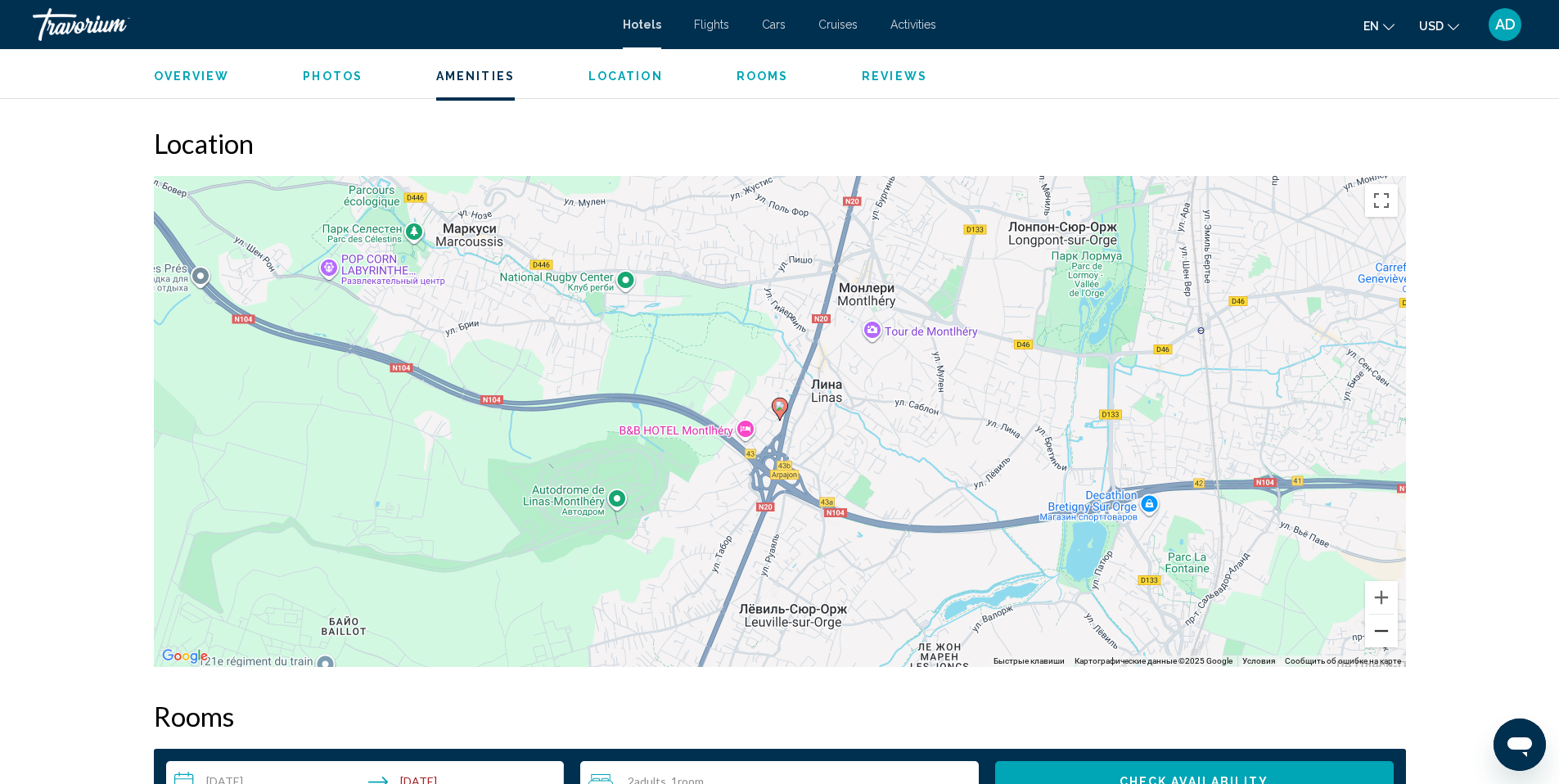
click at [1382, 639] on button "Уменьшить" at bounding box center [1381, 631] width 33 height 33
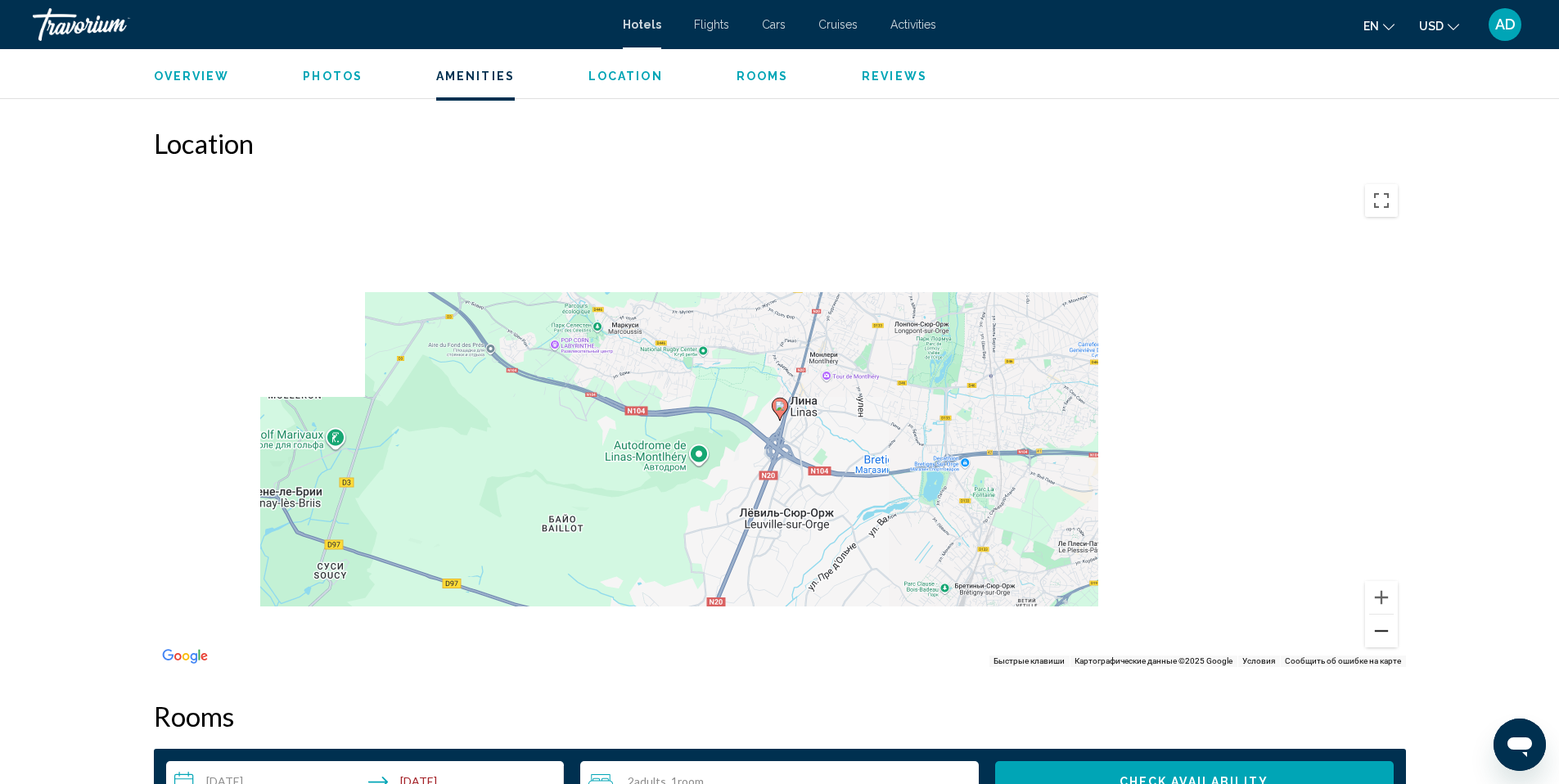
click at [1382, 639] on button "Уменьшить" at bounding box center [1381, 631] width 33 height 33
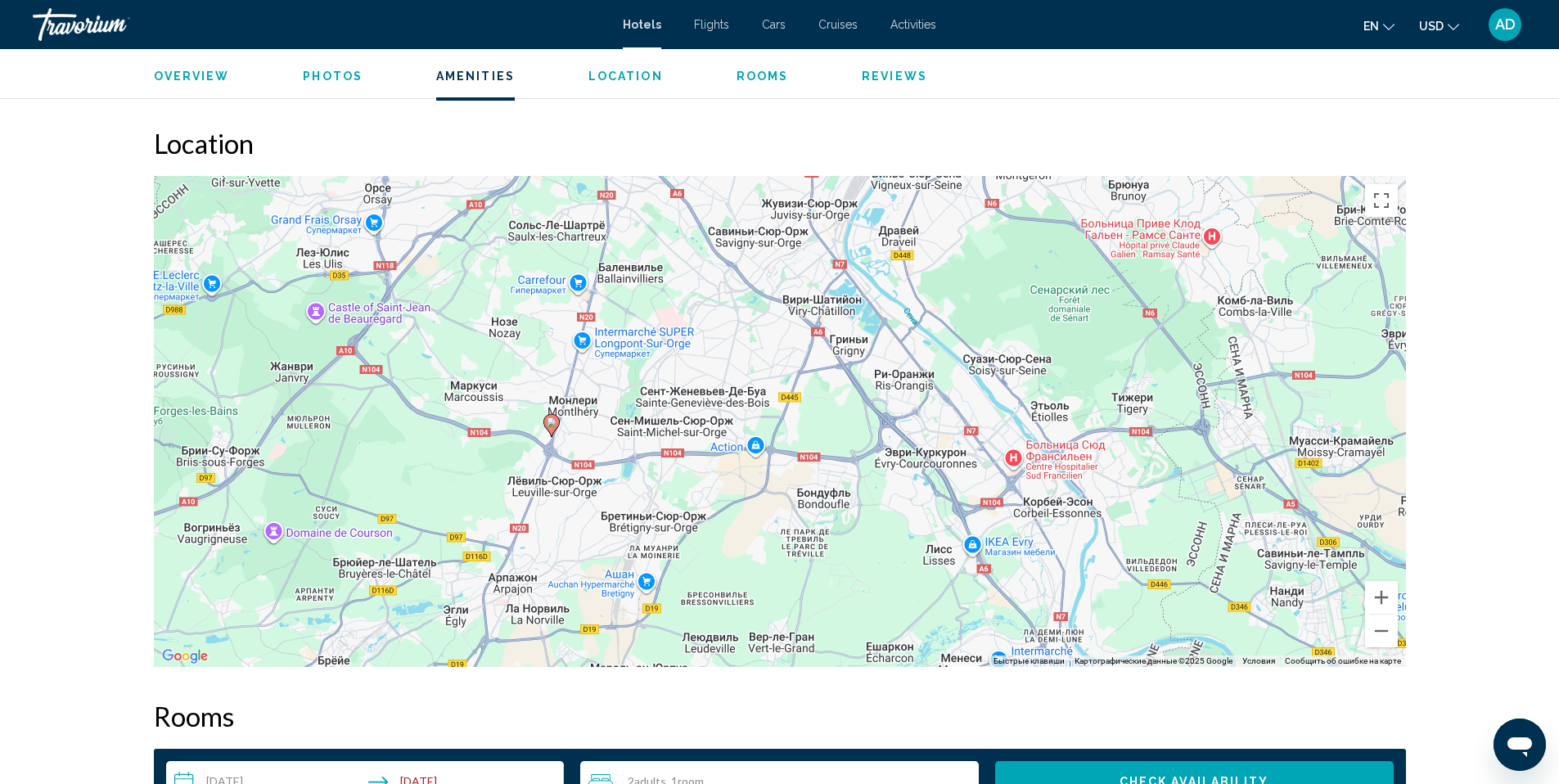
drag, startPoint x: 1077, startPoint y: 411, endPoint x: 876, endPoint y: 408, distance: 201.0
click at [876, 408] on div "Чтобы активировать перетаскивание с помощью клавиатуры, нажмите Alt + Ввод. Пос…" at bounding box center [780, 421] width 1252 height 490
click at [1383, 639] on button "Уменьшить" at bounding box center [1381, 631] width 33 height 33
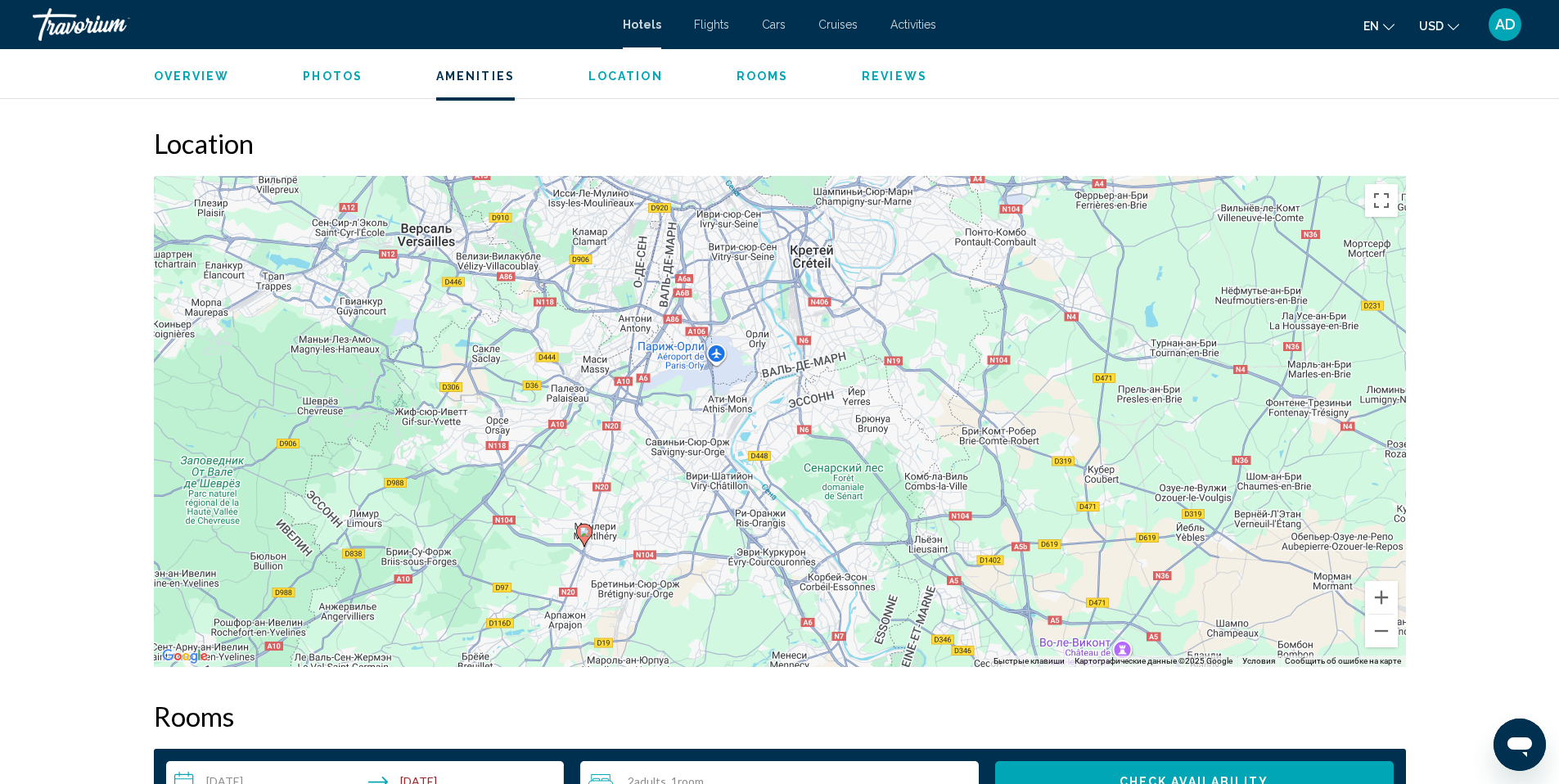
drag, startPoint x: 700, startPoint y: 423, endPoint x: 618, endPoint y: 539, distance: 142.1
click at [618, 539] on div "Чтобы активировать перетаскивание с помощью клавиатуры, нажмите Alt + Ввод. Пос…" at bounding box center [780, 421] width 1252 height 490
click at [1385, 635] on button "Уменьшить" at bounding box center [1381, 631] width 33 height 33
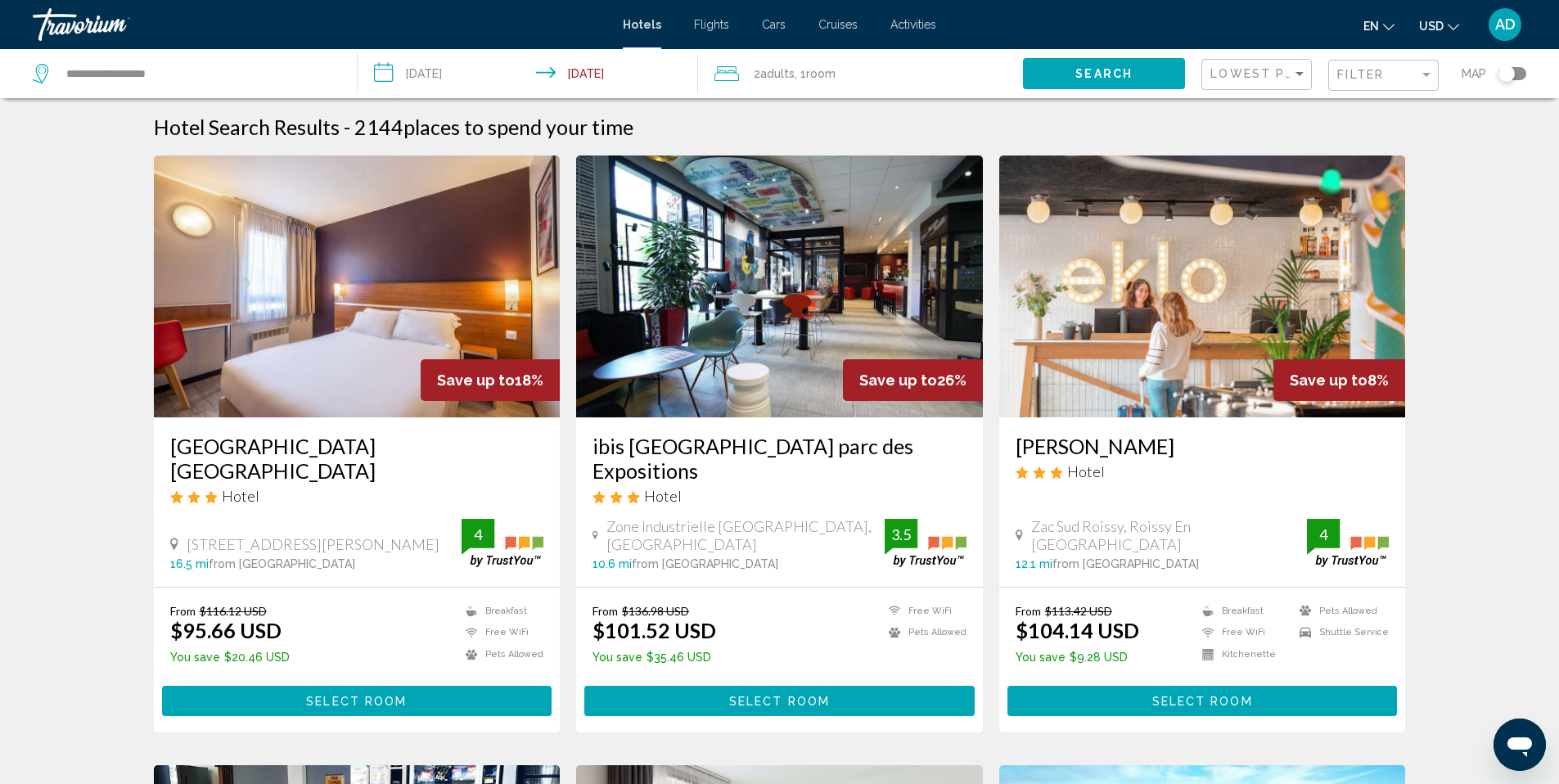
click at [781, 446] on h3 "ibis [GEOGRAPHIC_DATA] parc des Expositions" at bounding box center [780, 458] width 374 height 49
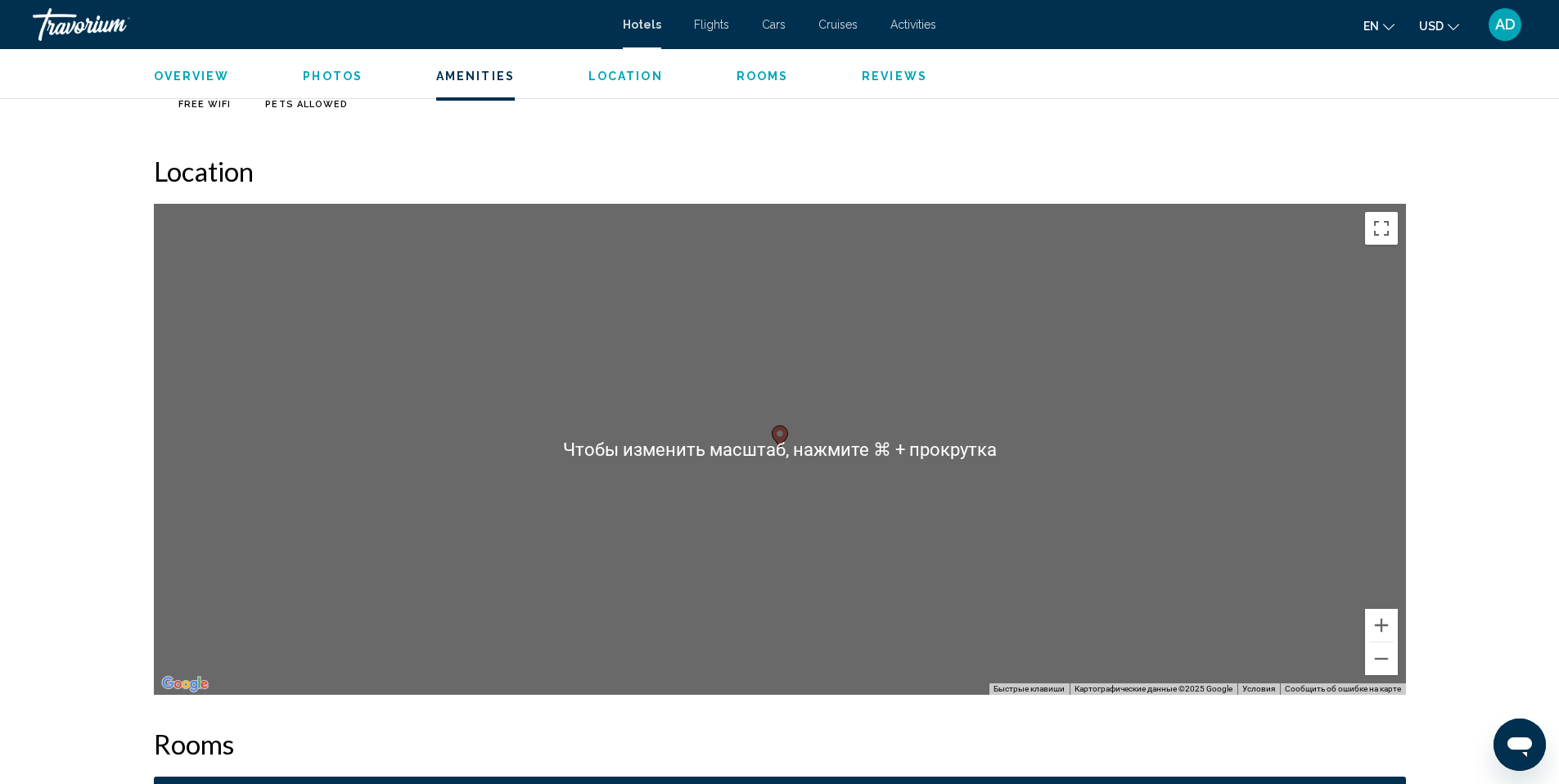
scroll to position [1423, 0]
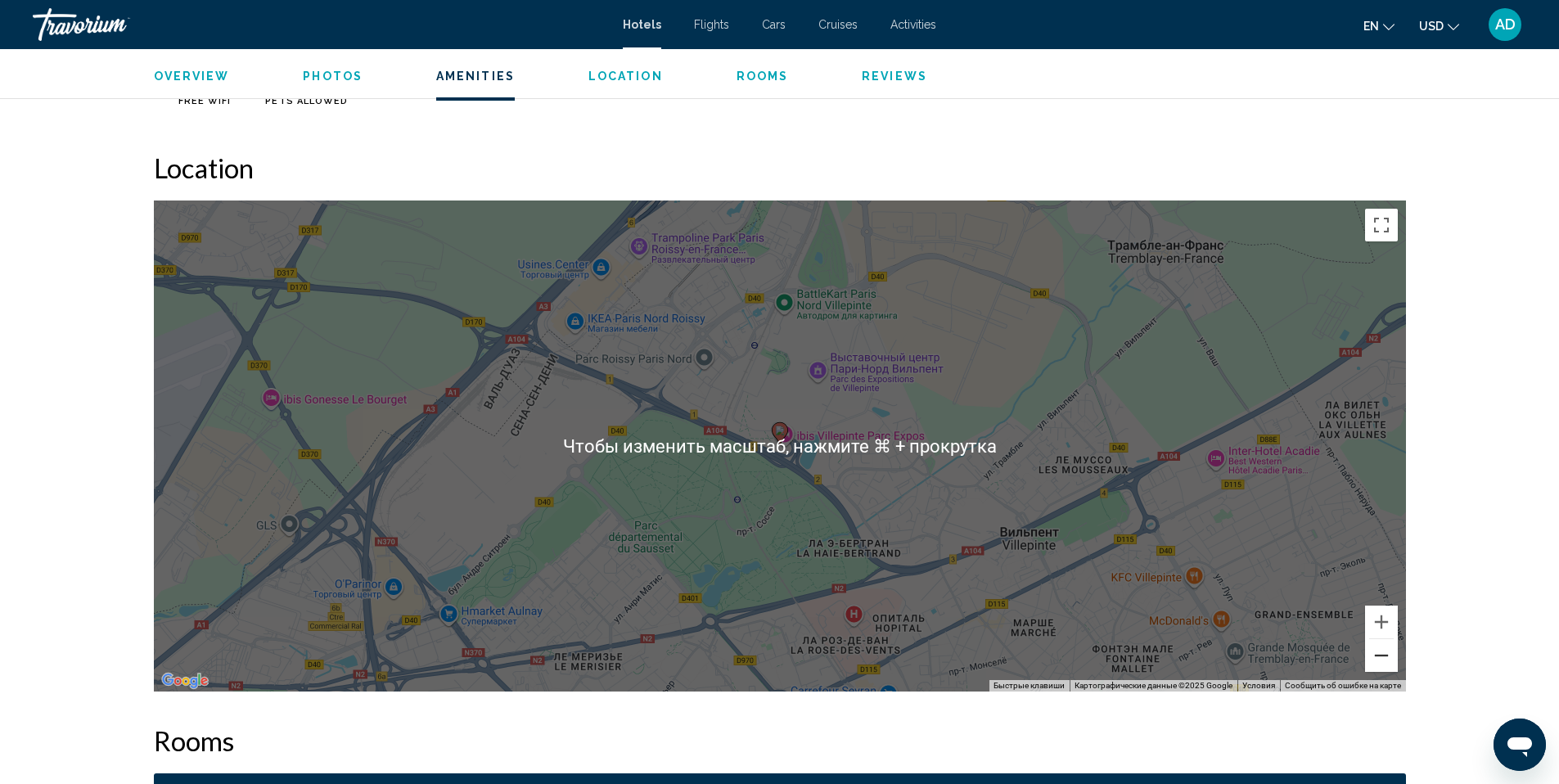
click at [1390, 659] on button "Уменьшить" at bounding box center [1381, 655] width 33 height 33
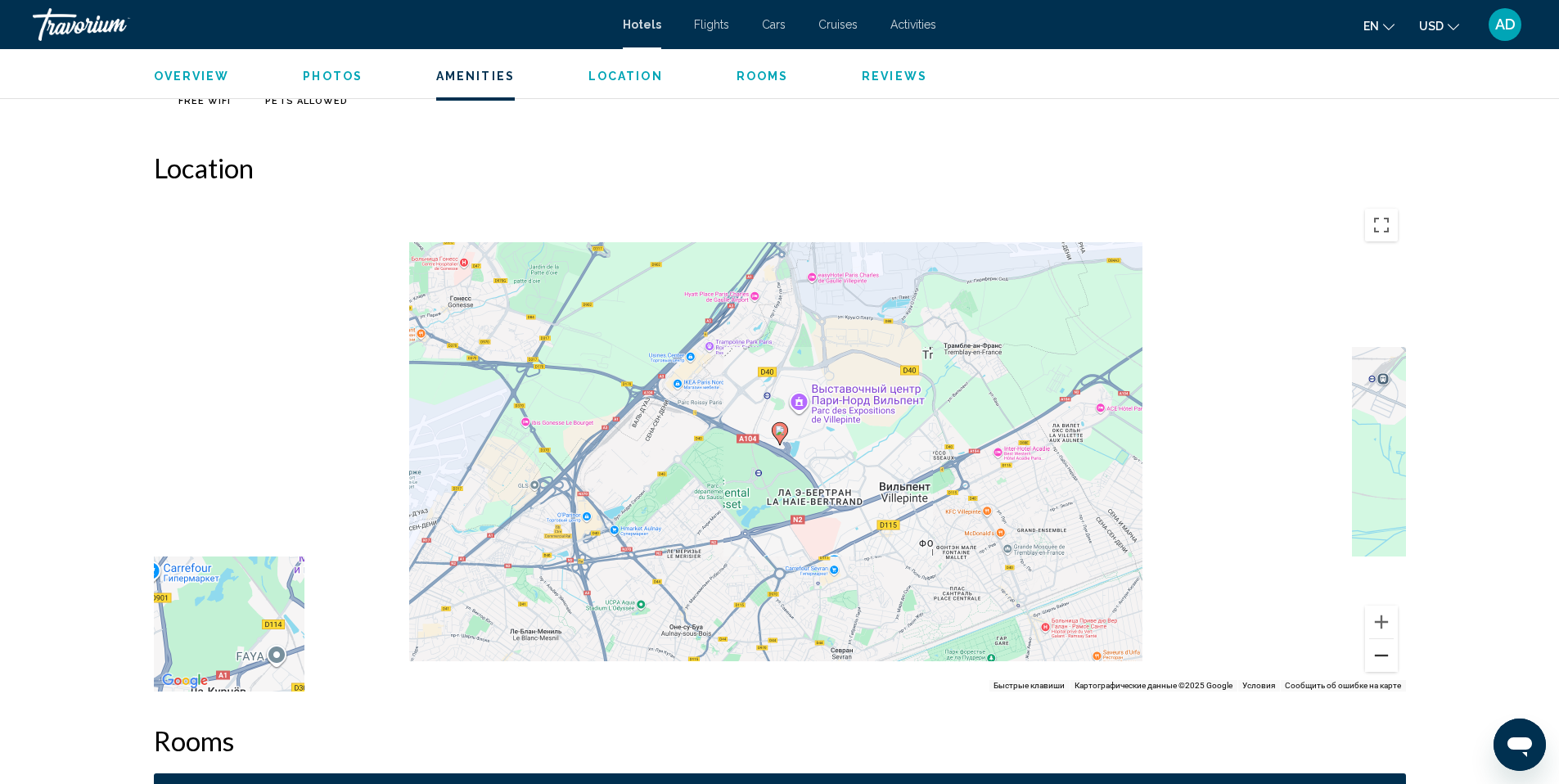
click at [1390, 659] on button "Уменьшить" at bounding box center [1381, 655] width 33 height 33
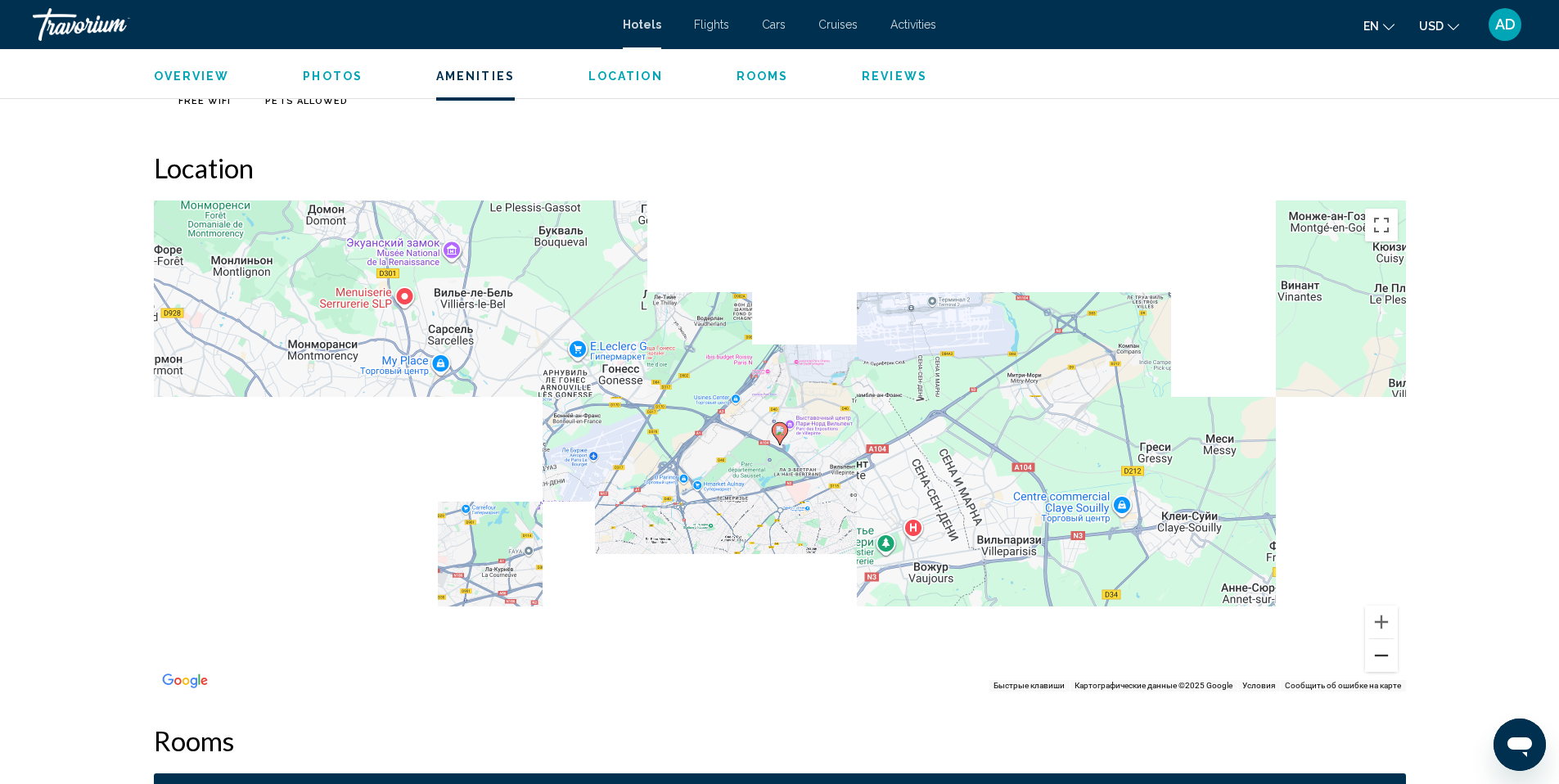
click at [1390, 659] on button "Уменьшить" at bounding box center [1381, 655] width 33 height 33
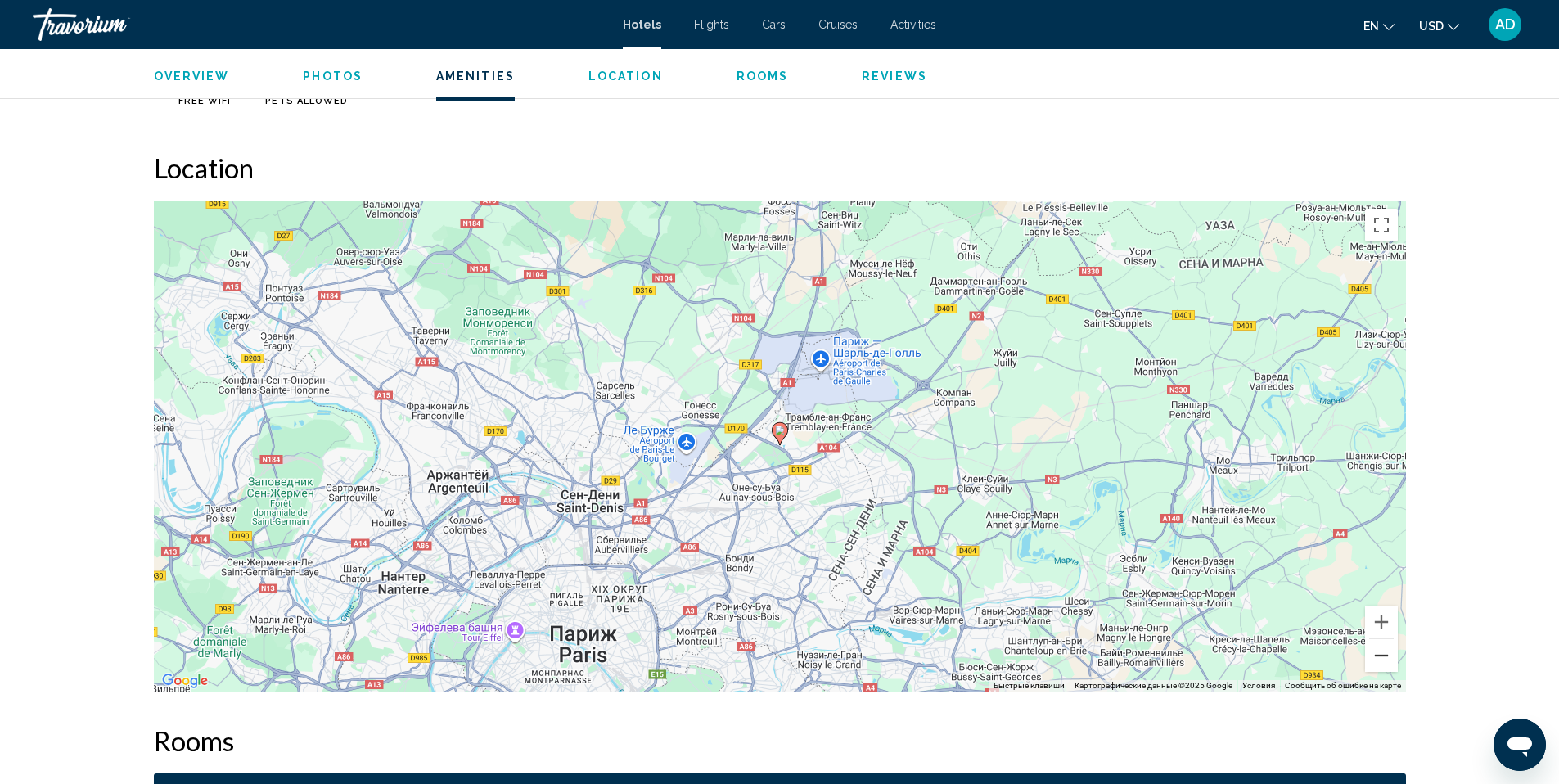
click at [1390, 659] on button "Уменьшить" at bounding box center [1381, 655] width 33 height 33
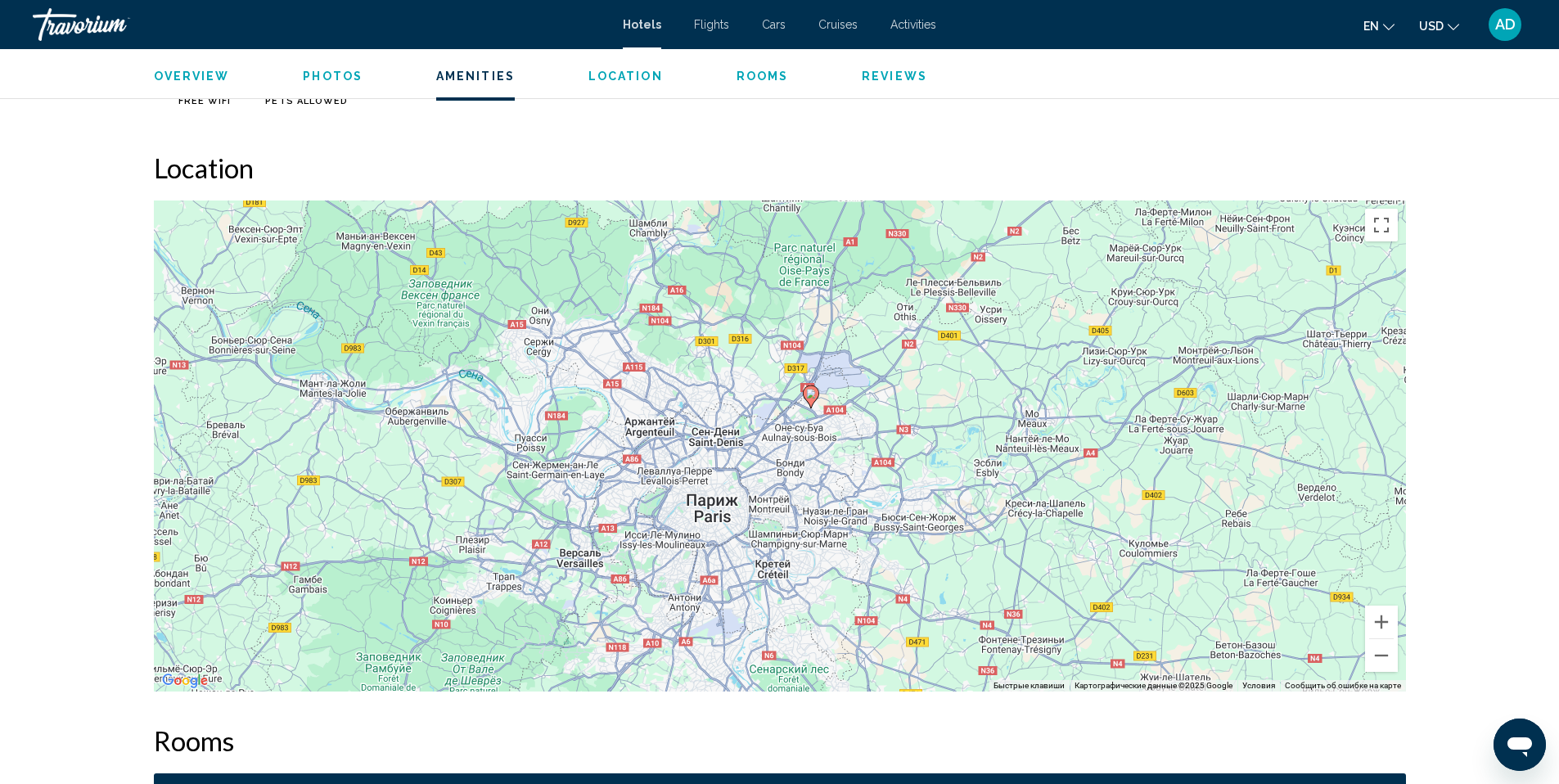
drag, startPoint x: 877, startPoint y: 564, endPoint x: 911, endPoint y: 528, distance: 49.5
click at [911, 528] on div "Чтобы активировать перетаскивание с помощью клавиатуры, нажмите Alt + Ввод. Пос…" at bounding box center [780, 446] width 1252 height 490
